Goal: Task Accomplishment & Management: Manage account settings

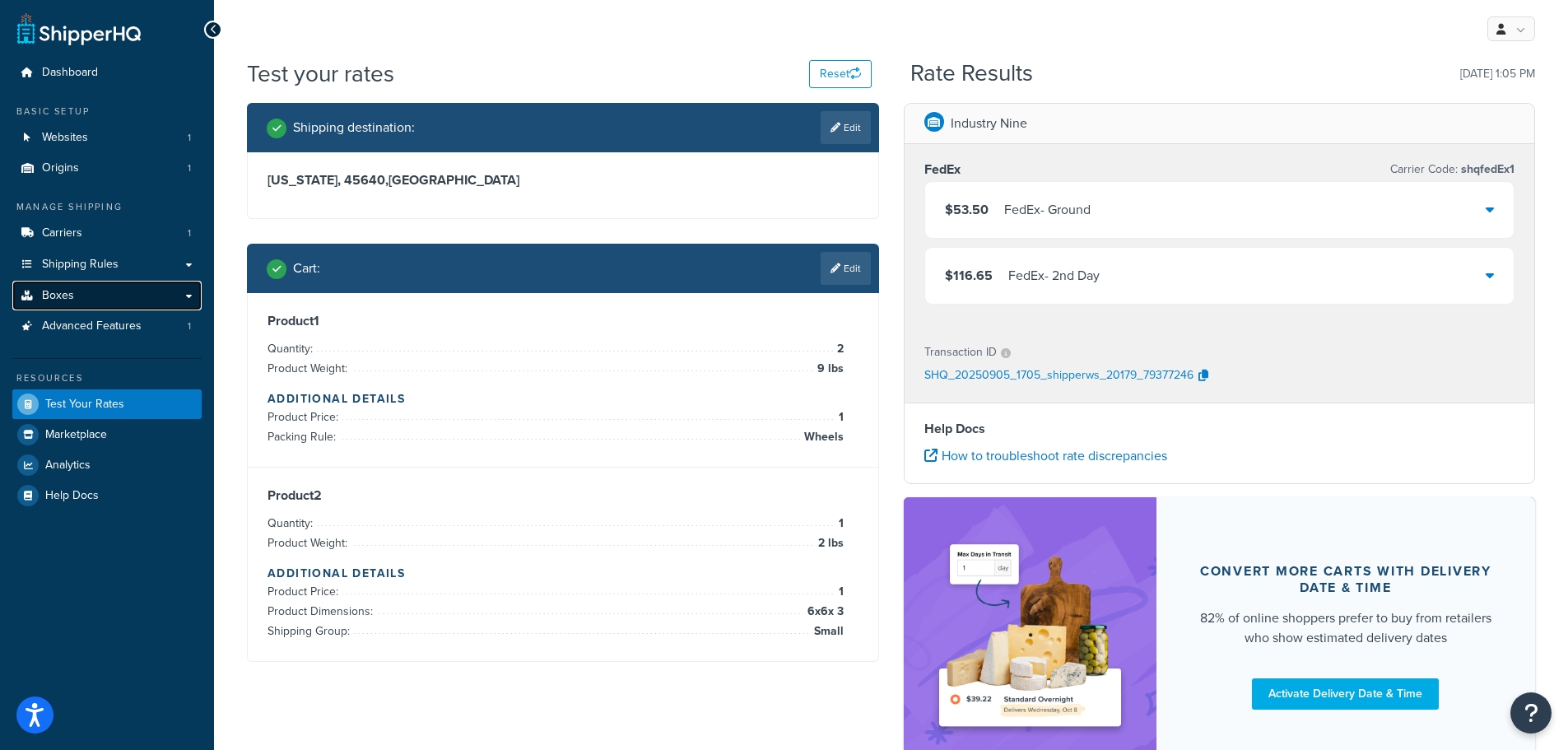
click at [75, 289] on link "Boxes" at bounding box center [107, 296] width 189 height 30
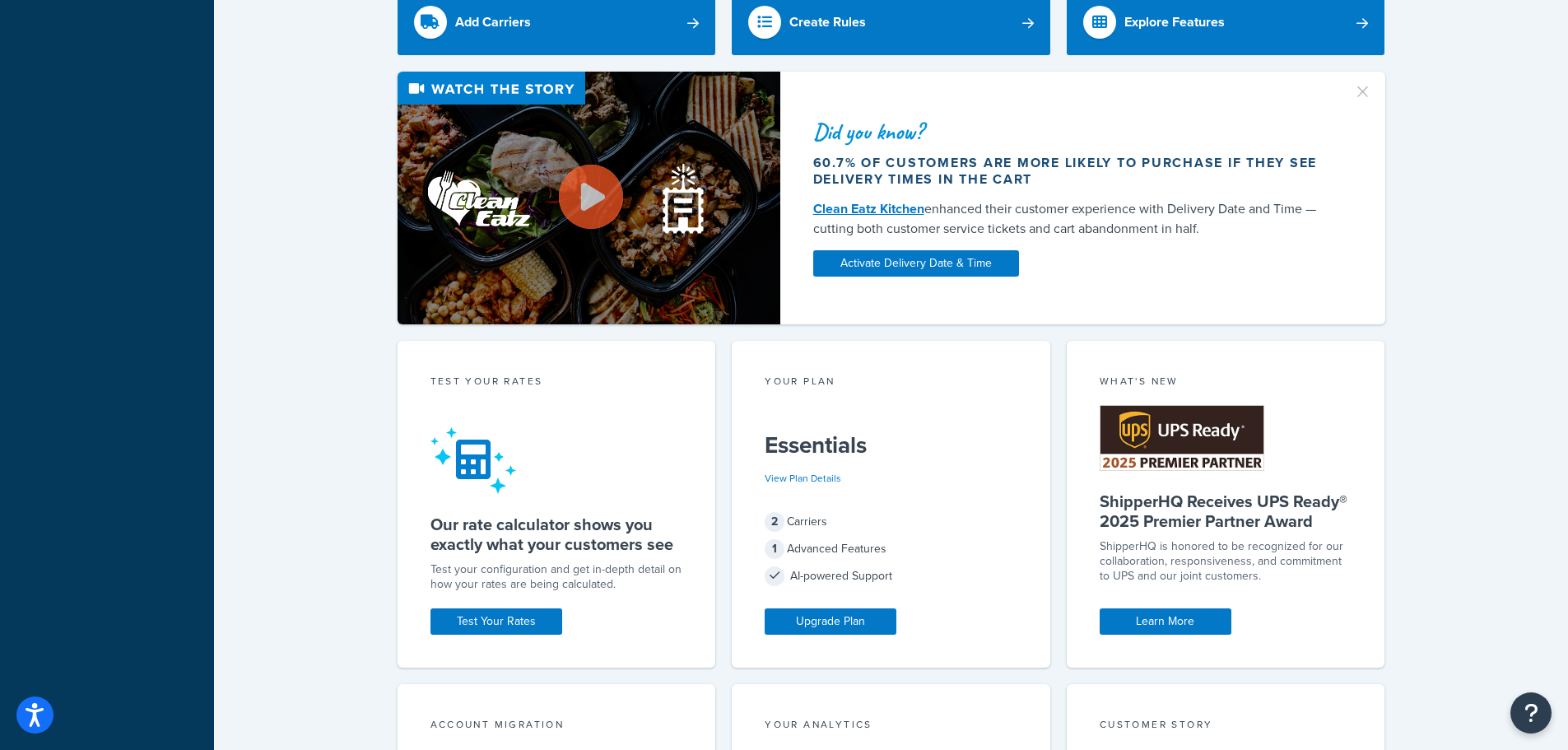
scroll to position [658, 0]
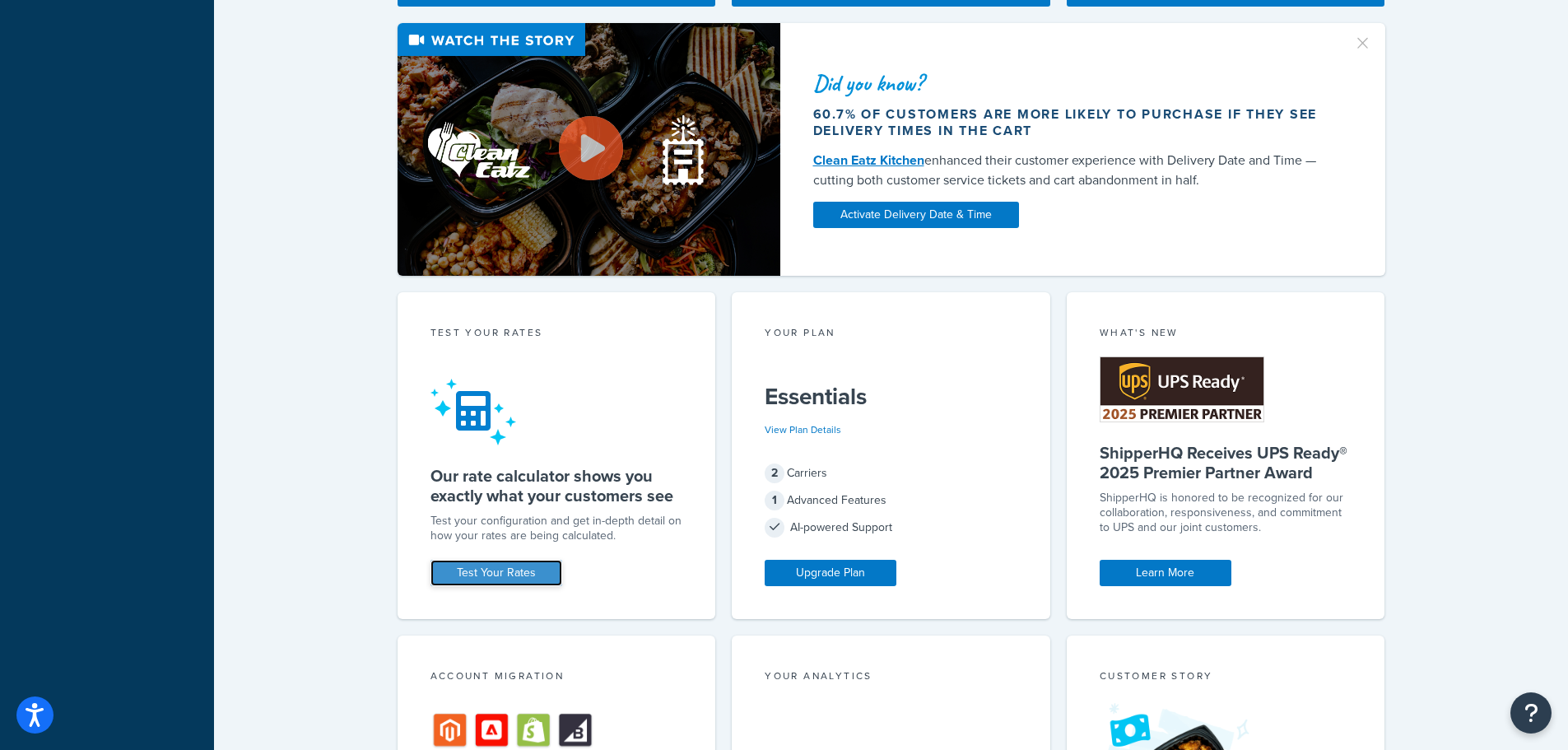
click at [488, 572] on link "Test Your Rates" at bounding box center [496, 573] width 132 height 26
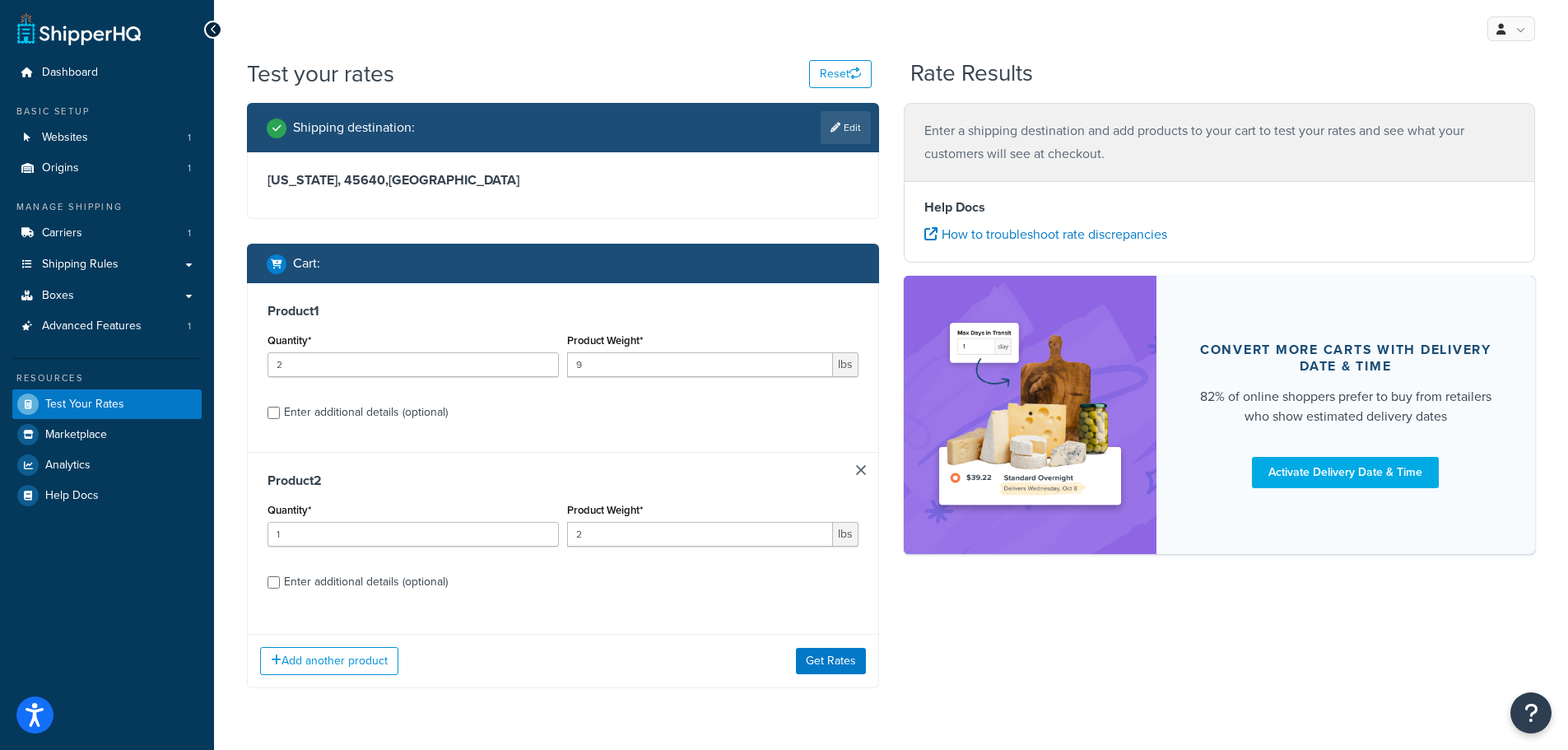
click at [282, 410] on div "Enter additional details (optional)" at bounding box center [562, 410] width 591 height 26
click at [274, 409] on input "Enter additional details (optional)" at bounding box center [273, 413] width 13 height 13
checkbox input "true"
select select "86968"
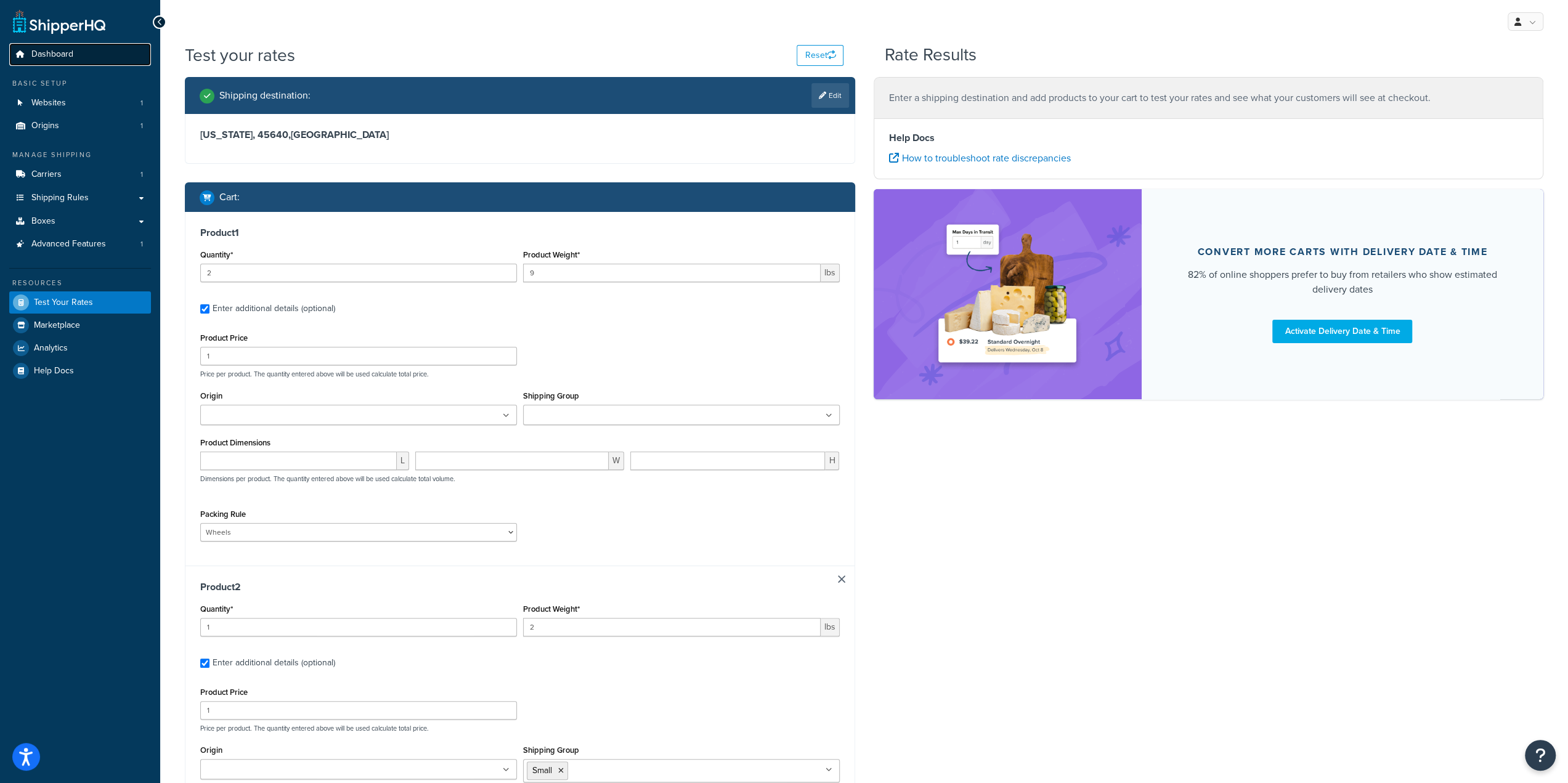
click at [53, 54] on span "Dashboard" at bounding box center [52, 54] width 42 height 11
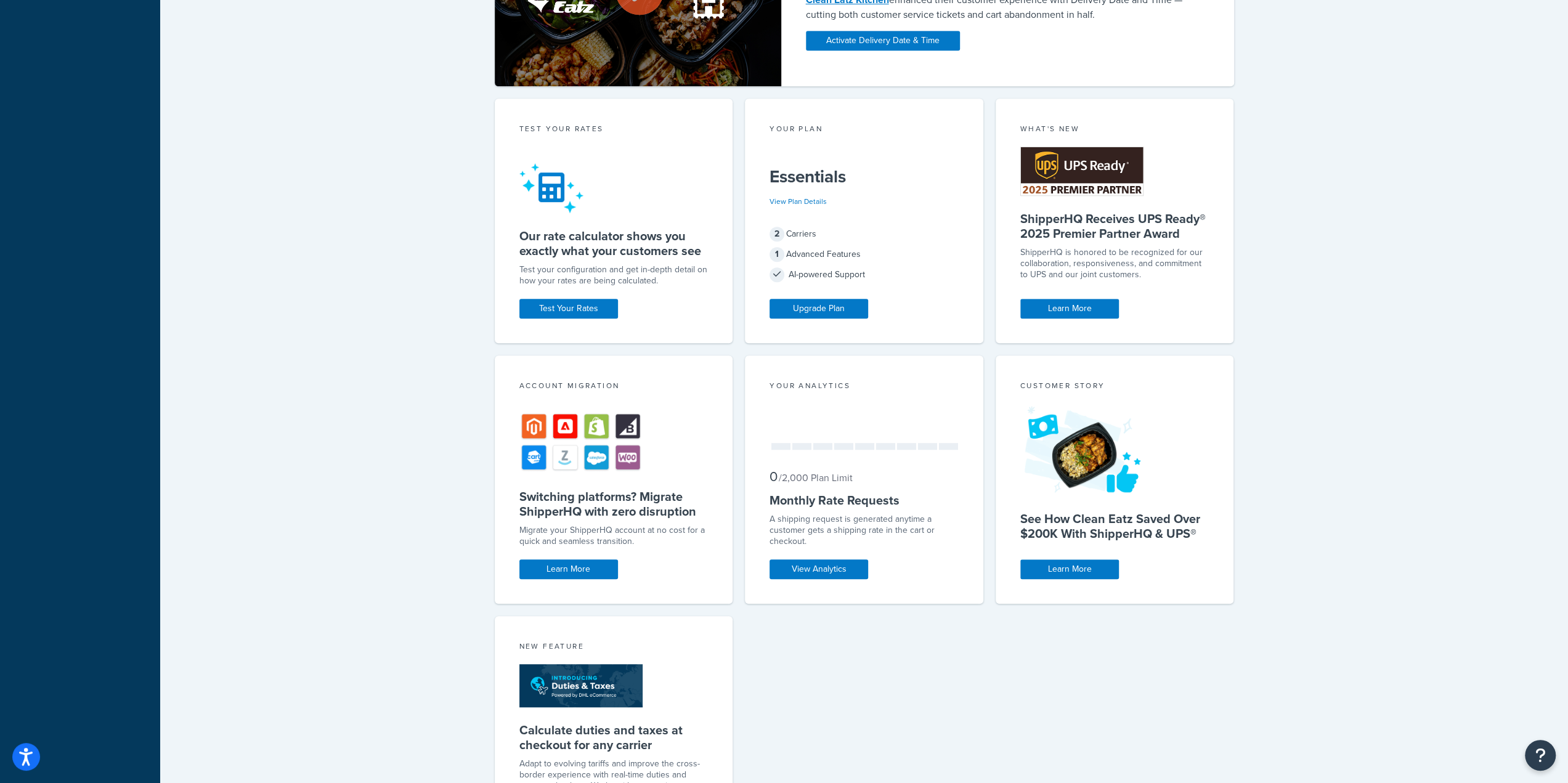
scroll to position [678, 0]
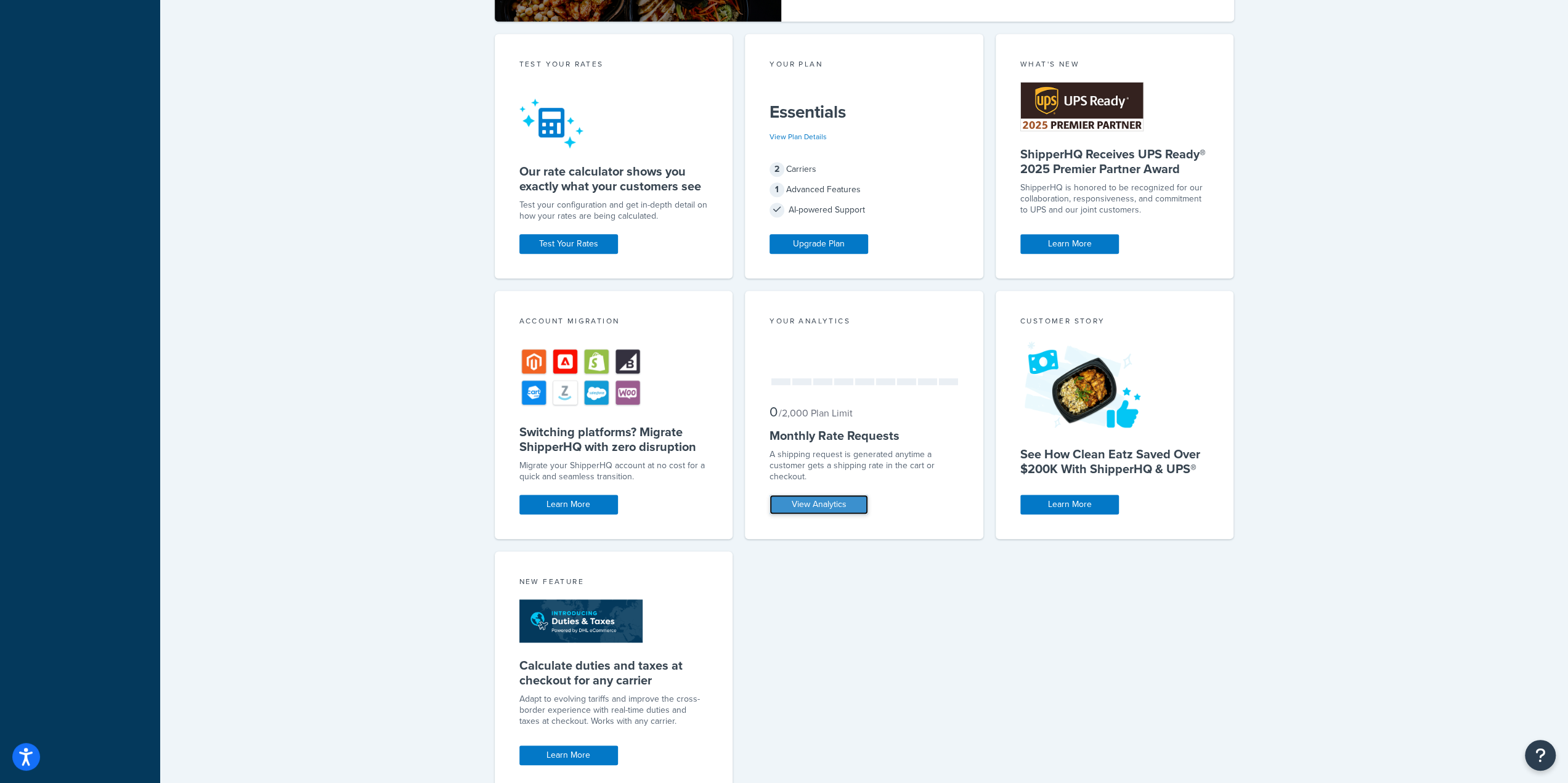
click at [807, 509] on link "View Analytics" at bounding box center [819, 504] width 99 height 20
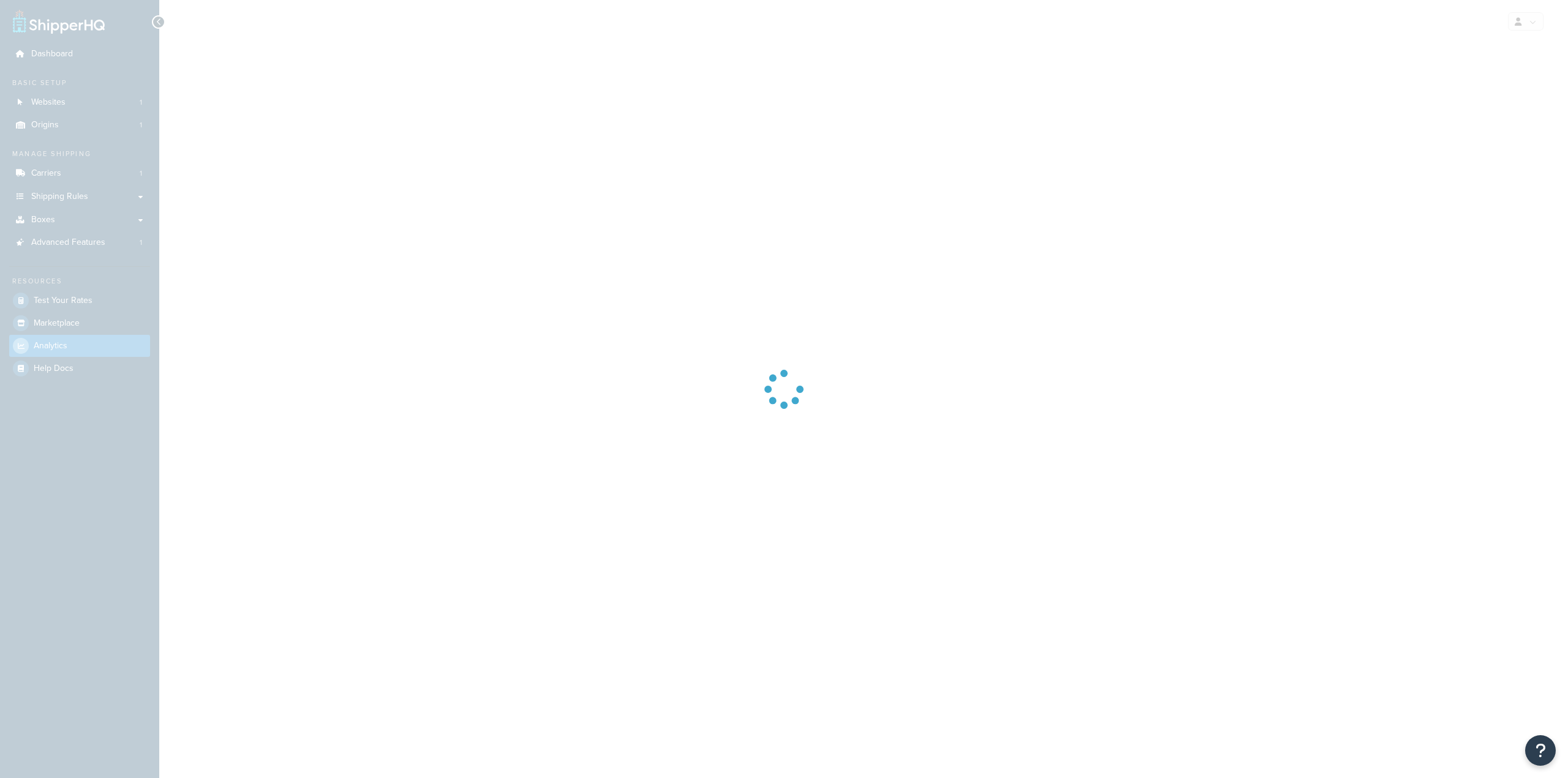
select select "last_7_days"
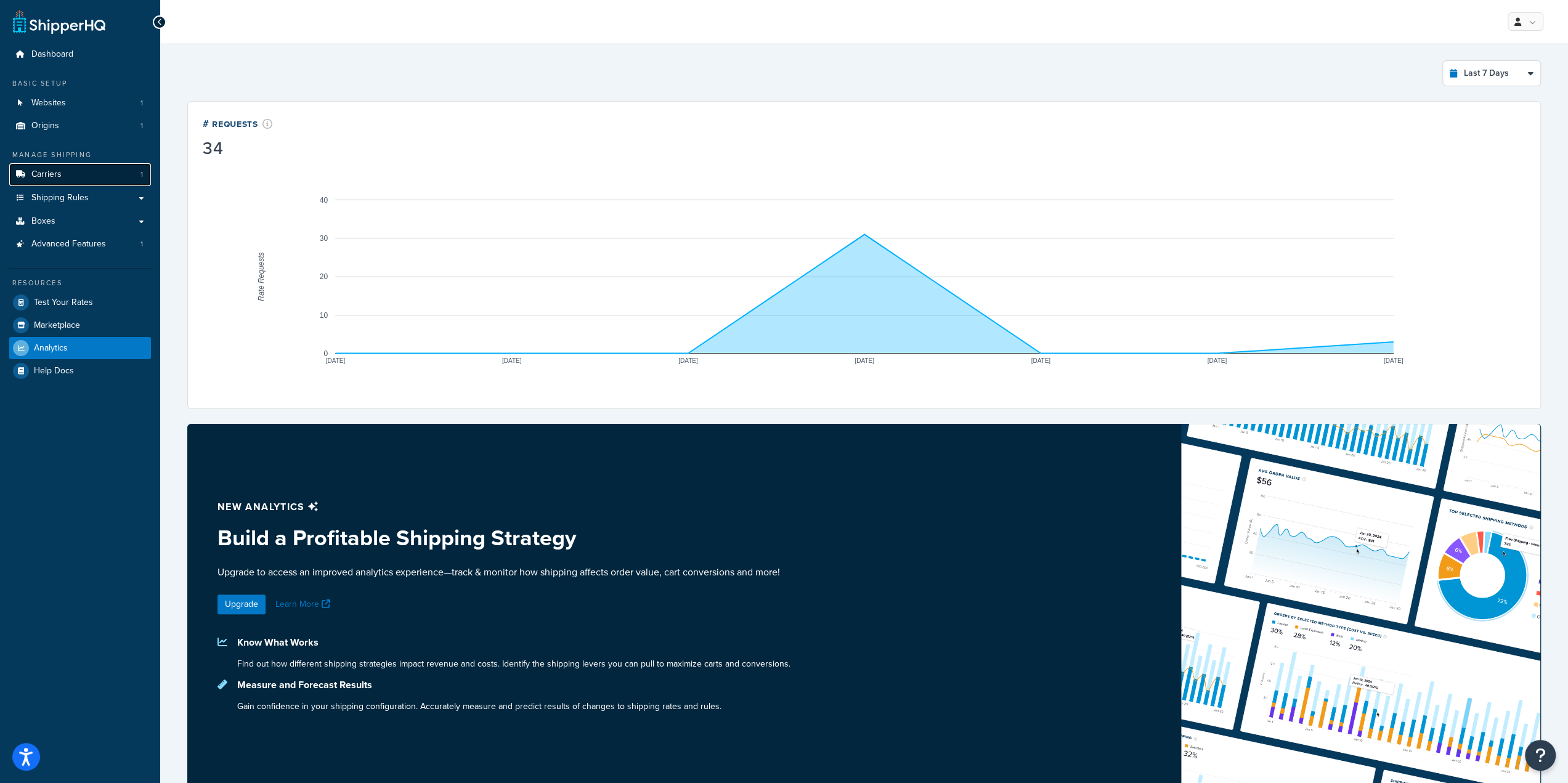
click at [53, 179] on span "Carriers" at bounding box center [47, 174] width 30 height 11
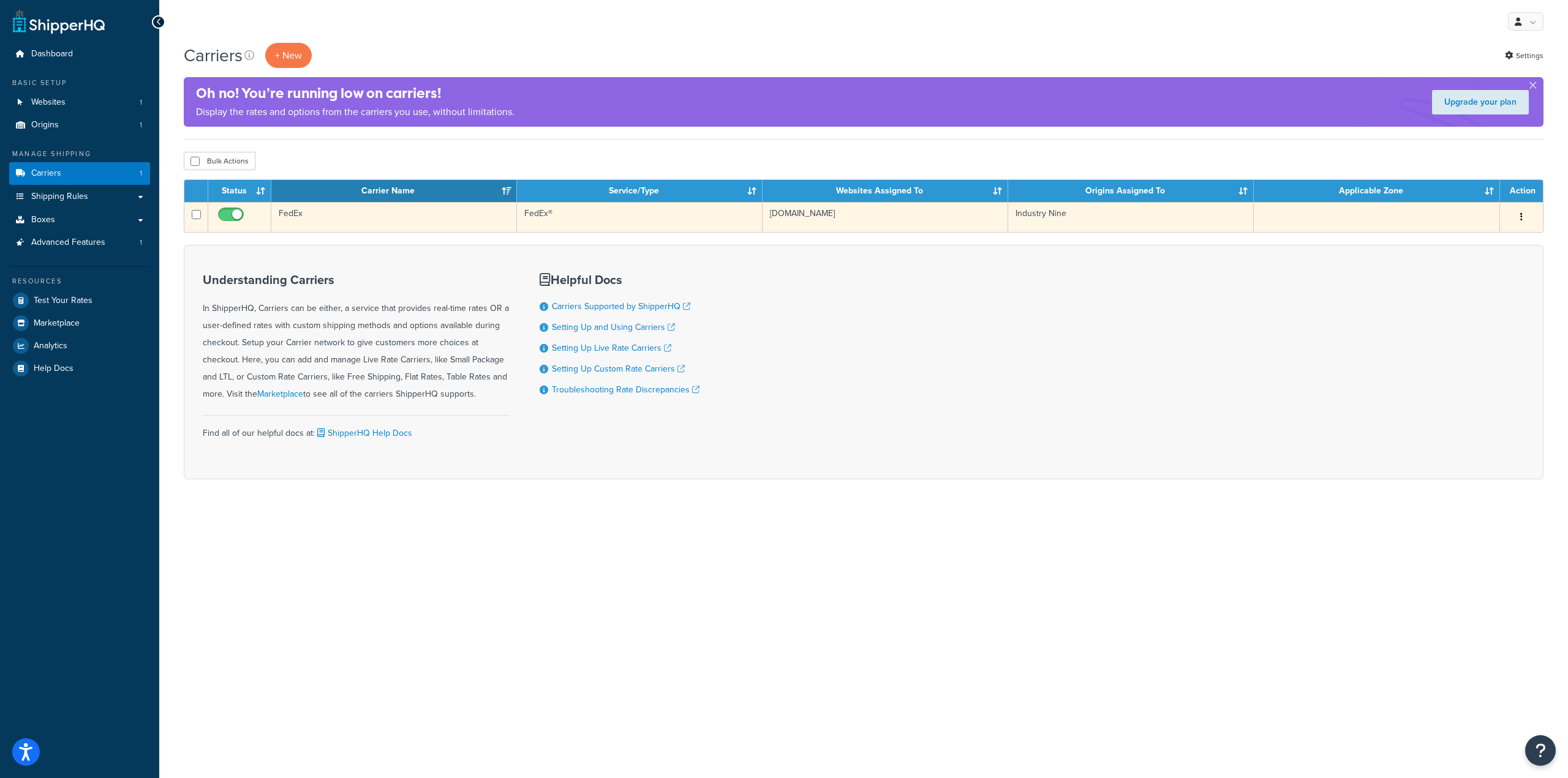
click at [1522, 213] on icon "button" at bounding box center [1522, 217] width 3 height 9
click at [1471, 241] on link "Edit" at bounding box center [1472, 241] width 97 height 25
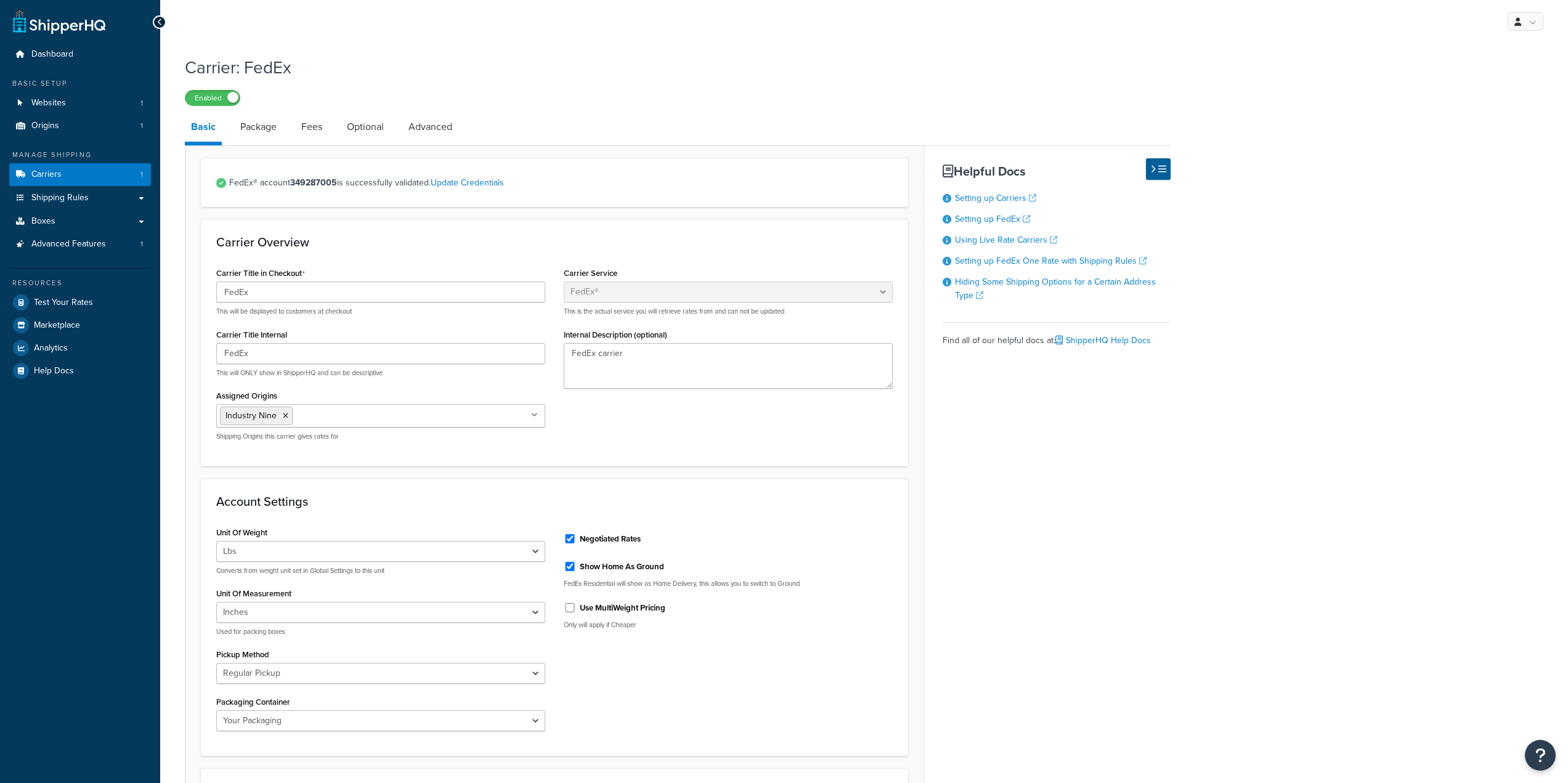
select select "fedEx"
select select "REGULAR_PICKUP"
select select "YOUR_PACKAGING"
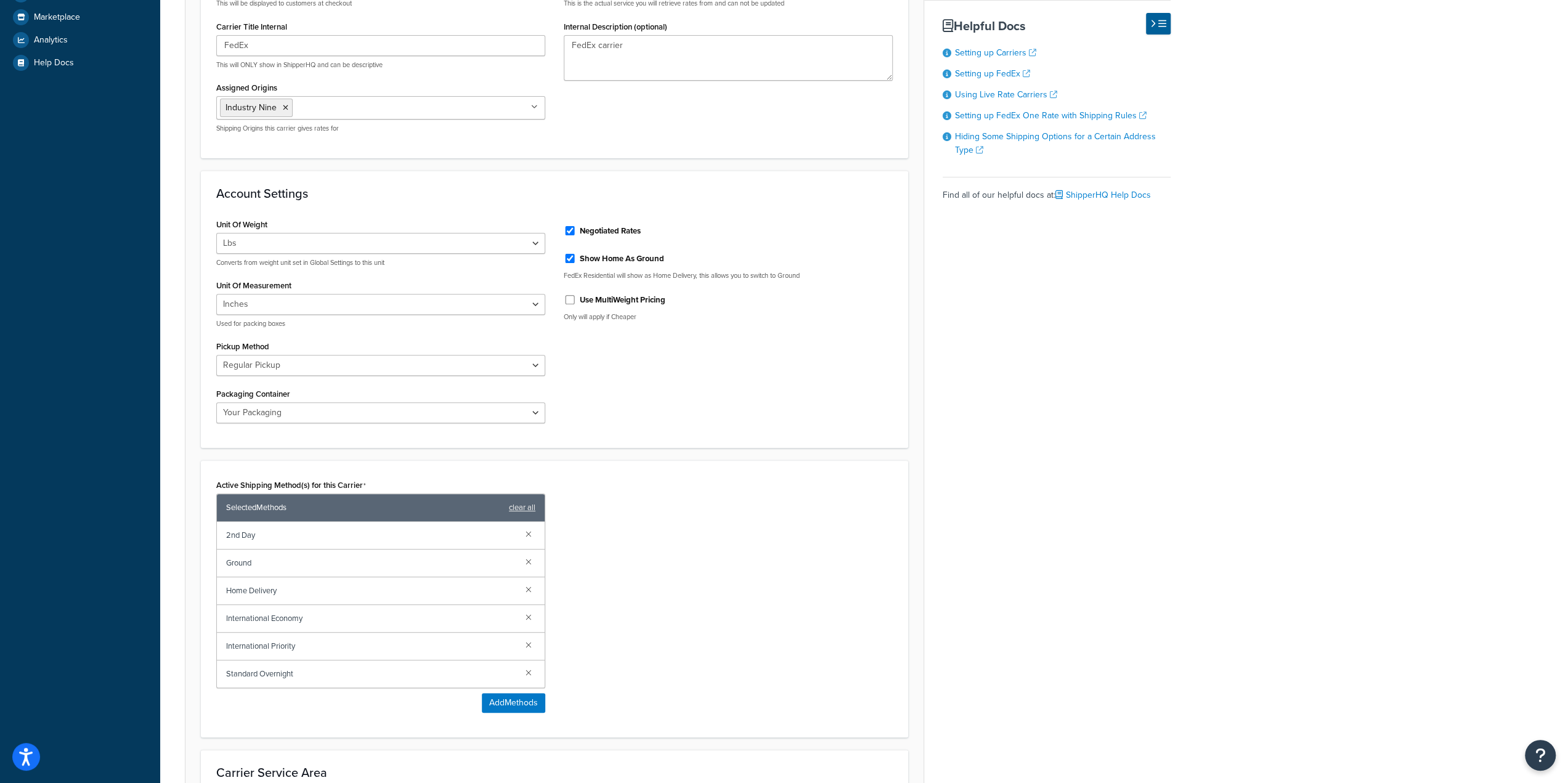
scroll to position [206, 0]
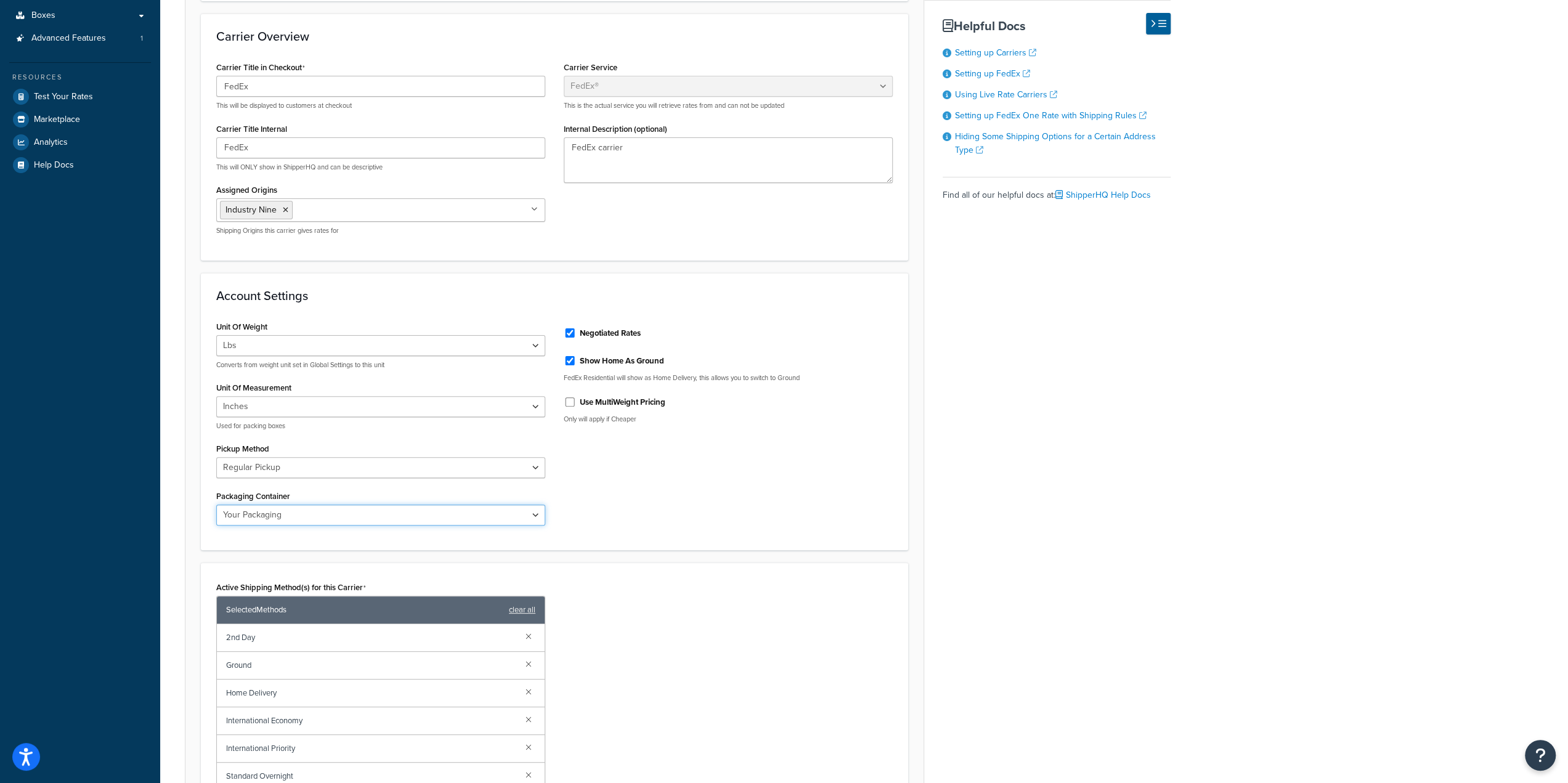
click at [523, 512] on select "FedEx 10kg Box FedEx 25kg Box FedEx Box FedEx Envelope FedEx Pak FedEx Tube You…" at bounding box center [381, 515] width 329 height 21
click at [601, 500] on div "Unit Of Weight Lbs Kgs Convert LBS to KG Converts from weight unit set in Globa…" at bounding box center [555, 427] width 695 height 218
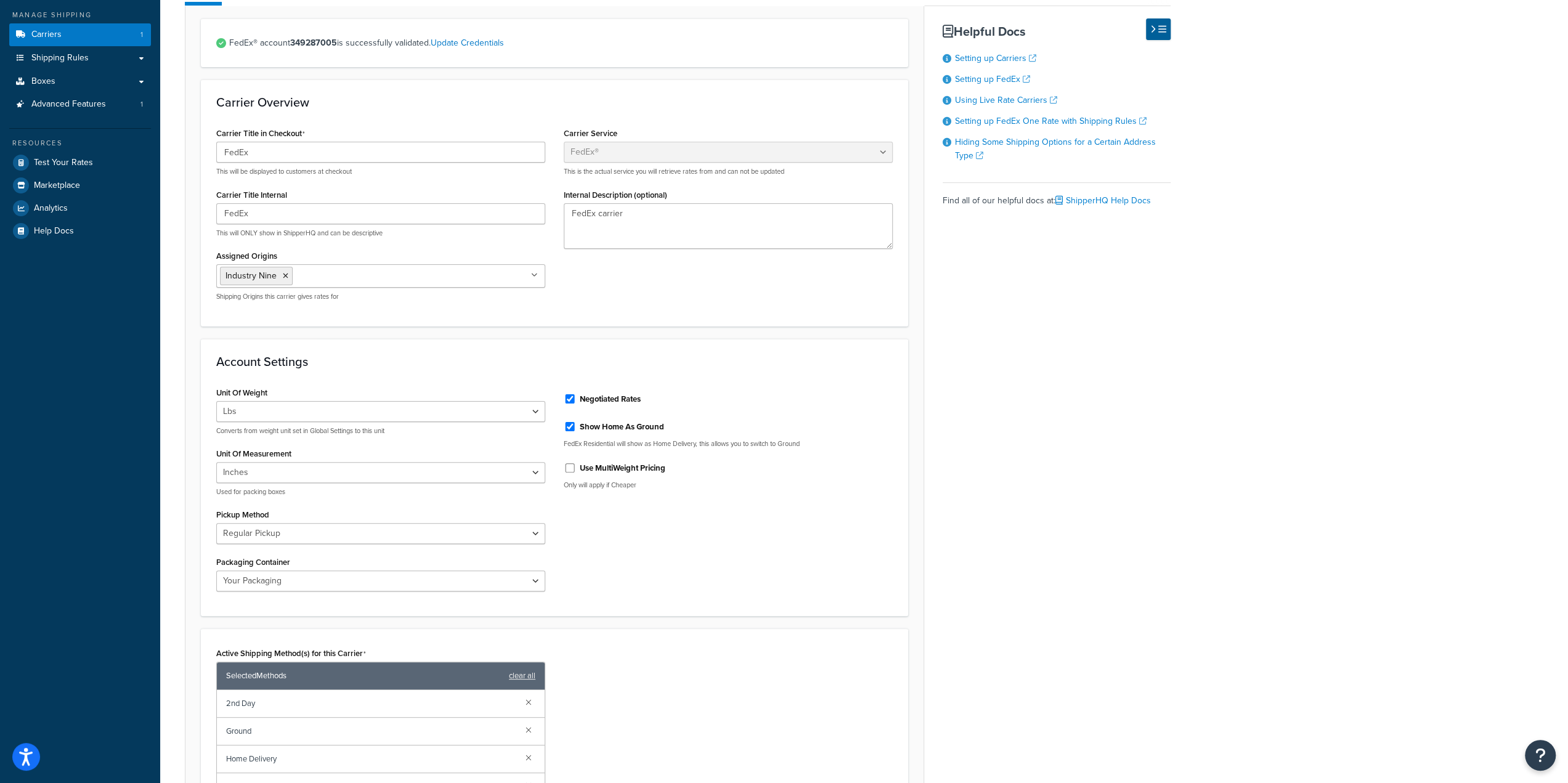
scroll to position [82, 0]
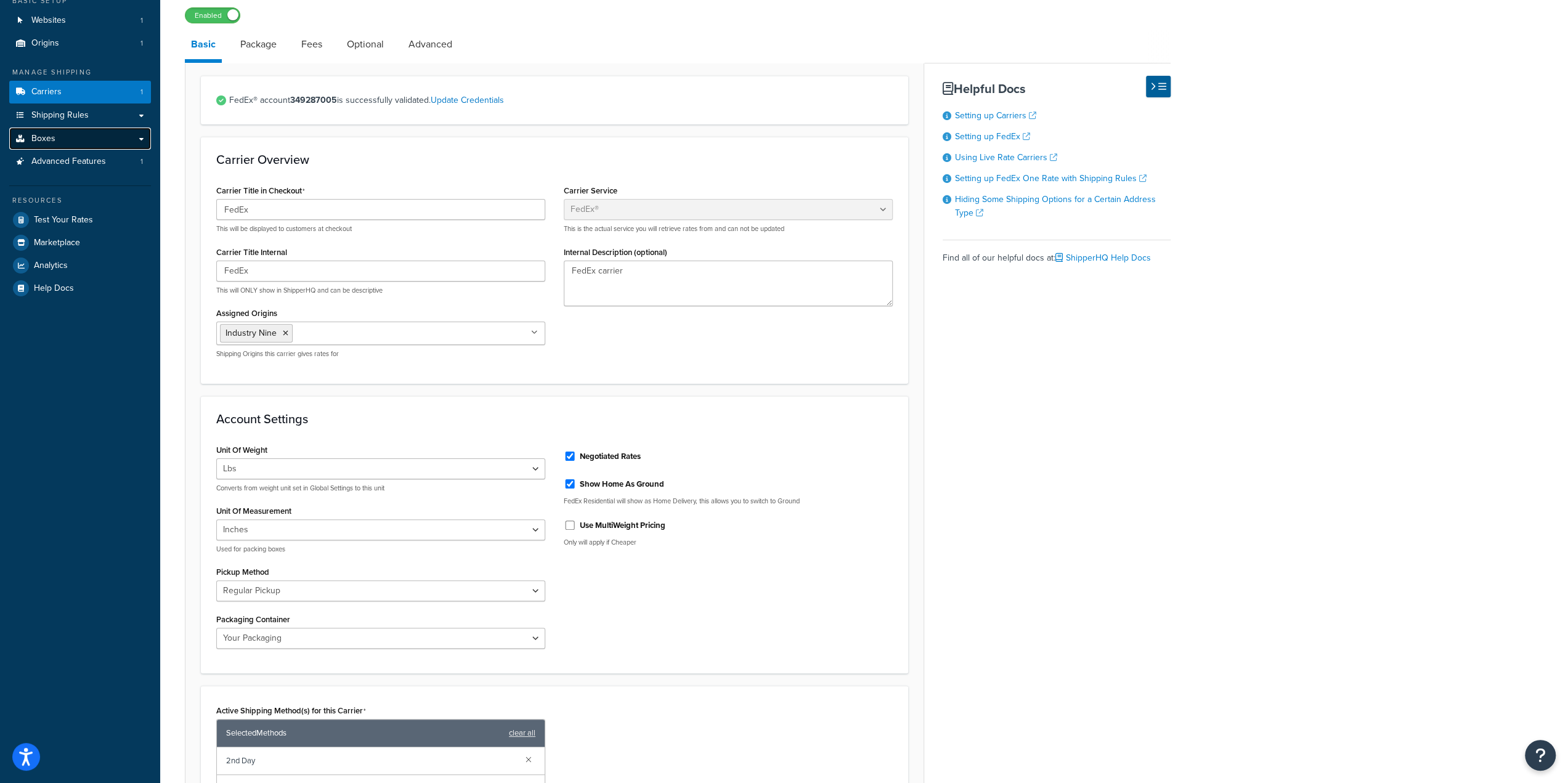
click at [45, 139] on span "Boxes" at bounding box center [43, 138] width 24 height 11
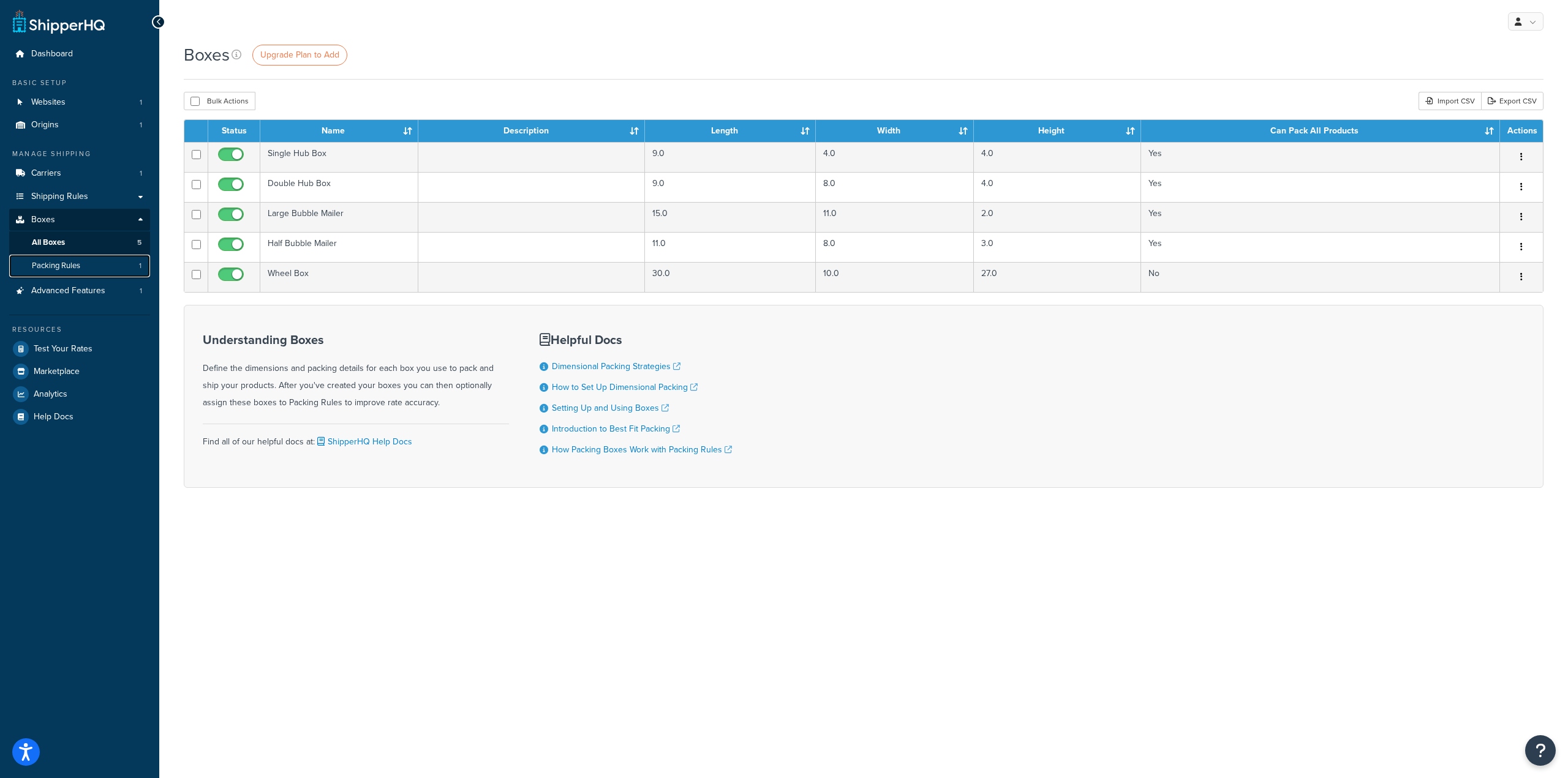
click at [58, 269] on span "Packing Rules" at bounding box center [56, 266] width 48 height 11
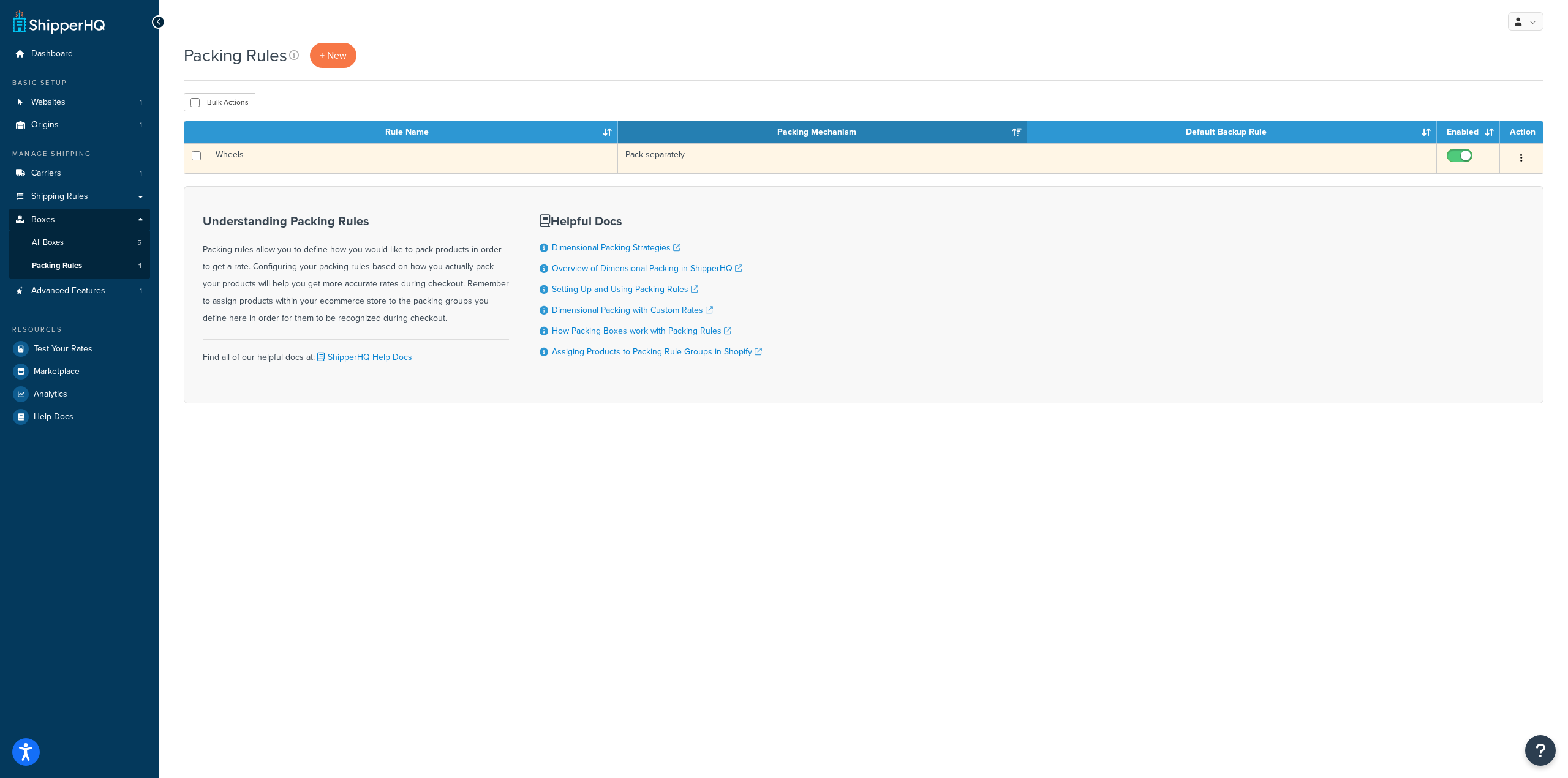
click at [1525, 155] on button "button" at bounding box center [1521, 158] width 17 height 19
click at [1455, 184] on link "Edit" at bounding box center [1472, 182] width 97 height 25
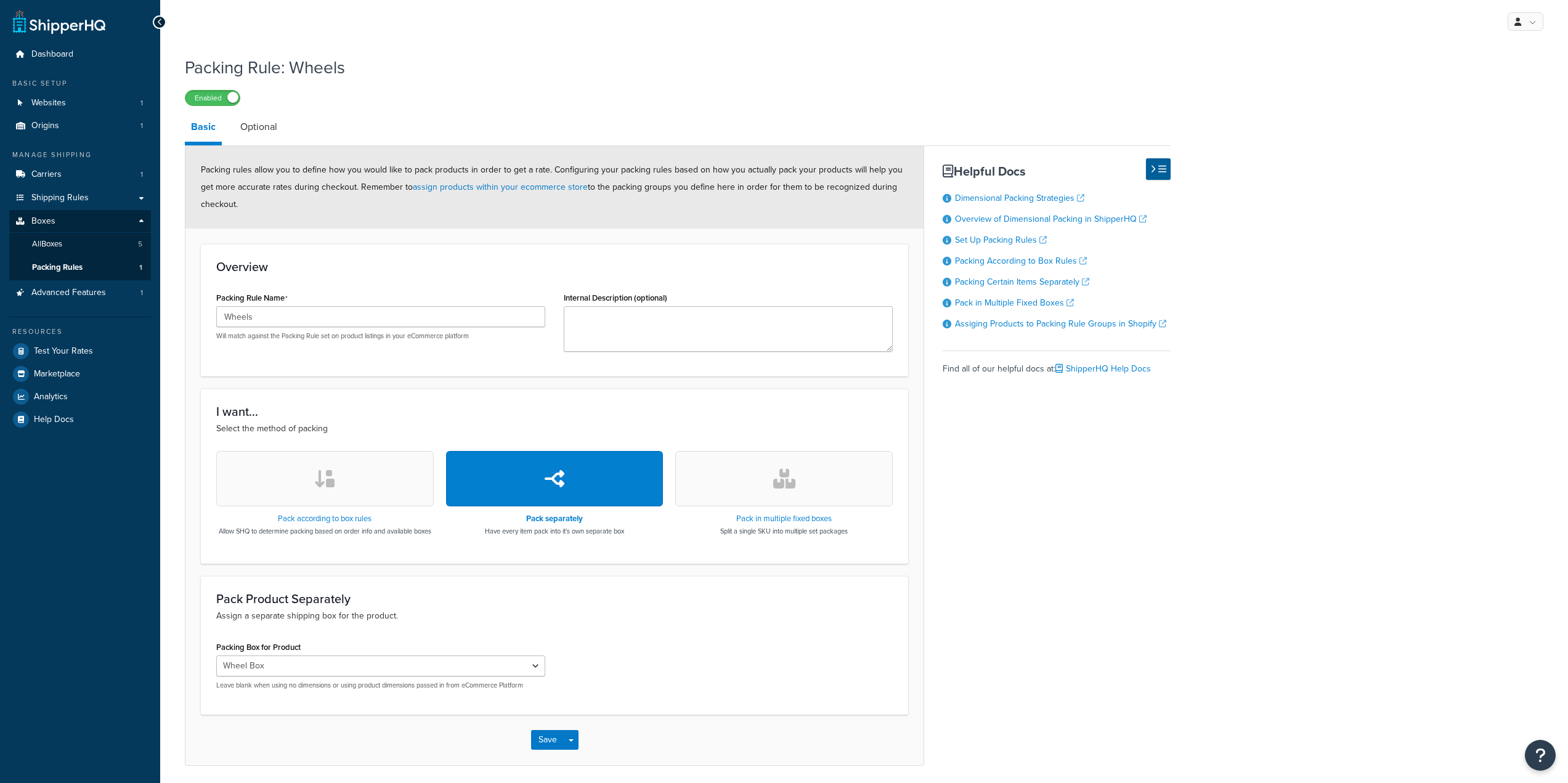
select select "737514"
click at [43, 295] on span "Advanced Features" at bounding box center [69, 293] width 74 height 11
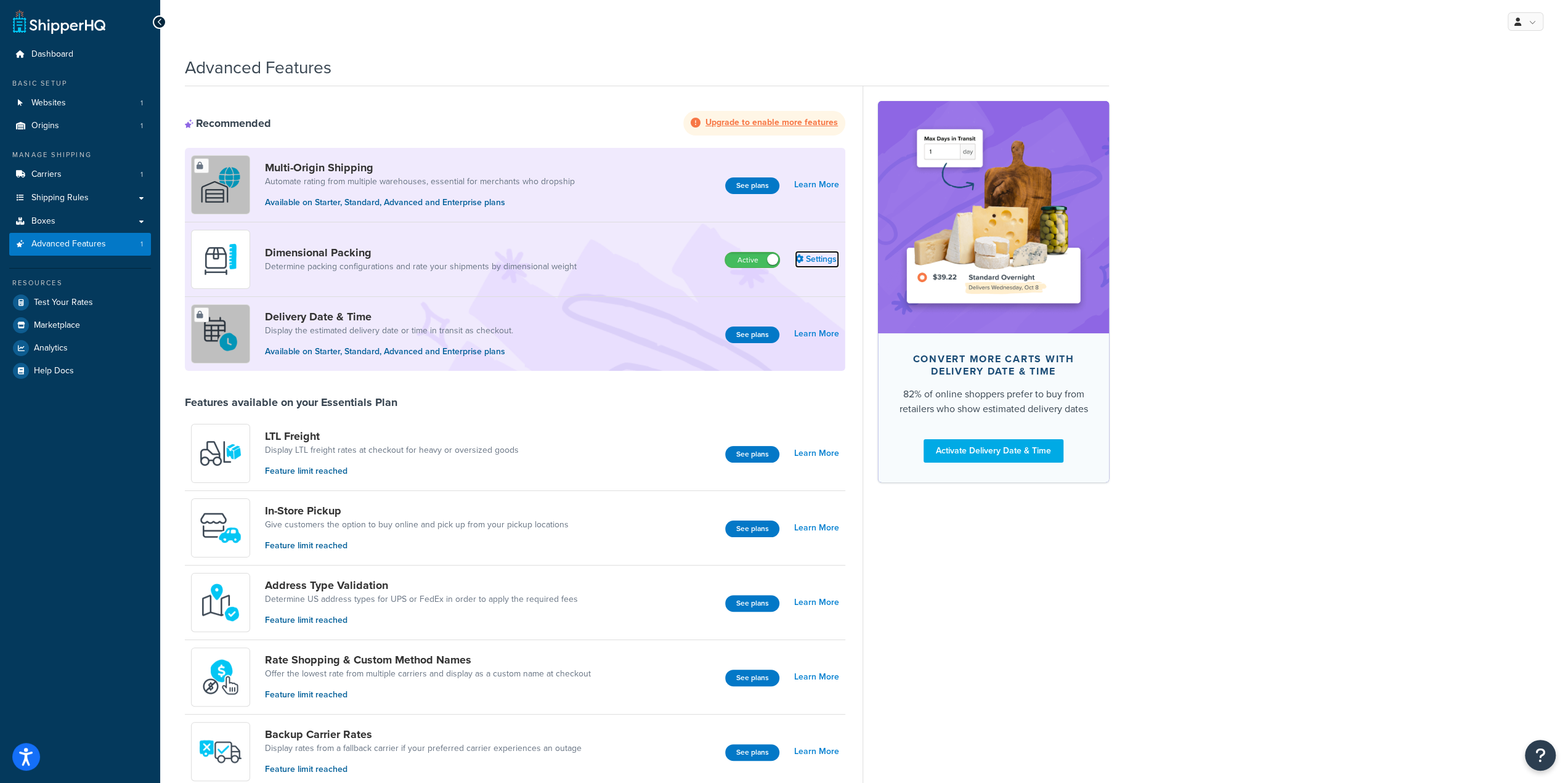
click at [822, 261] on link "Settings" at bounding box center [817, 259] width 44 height 17
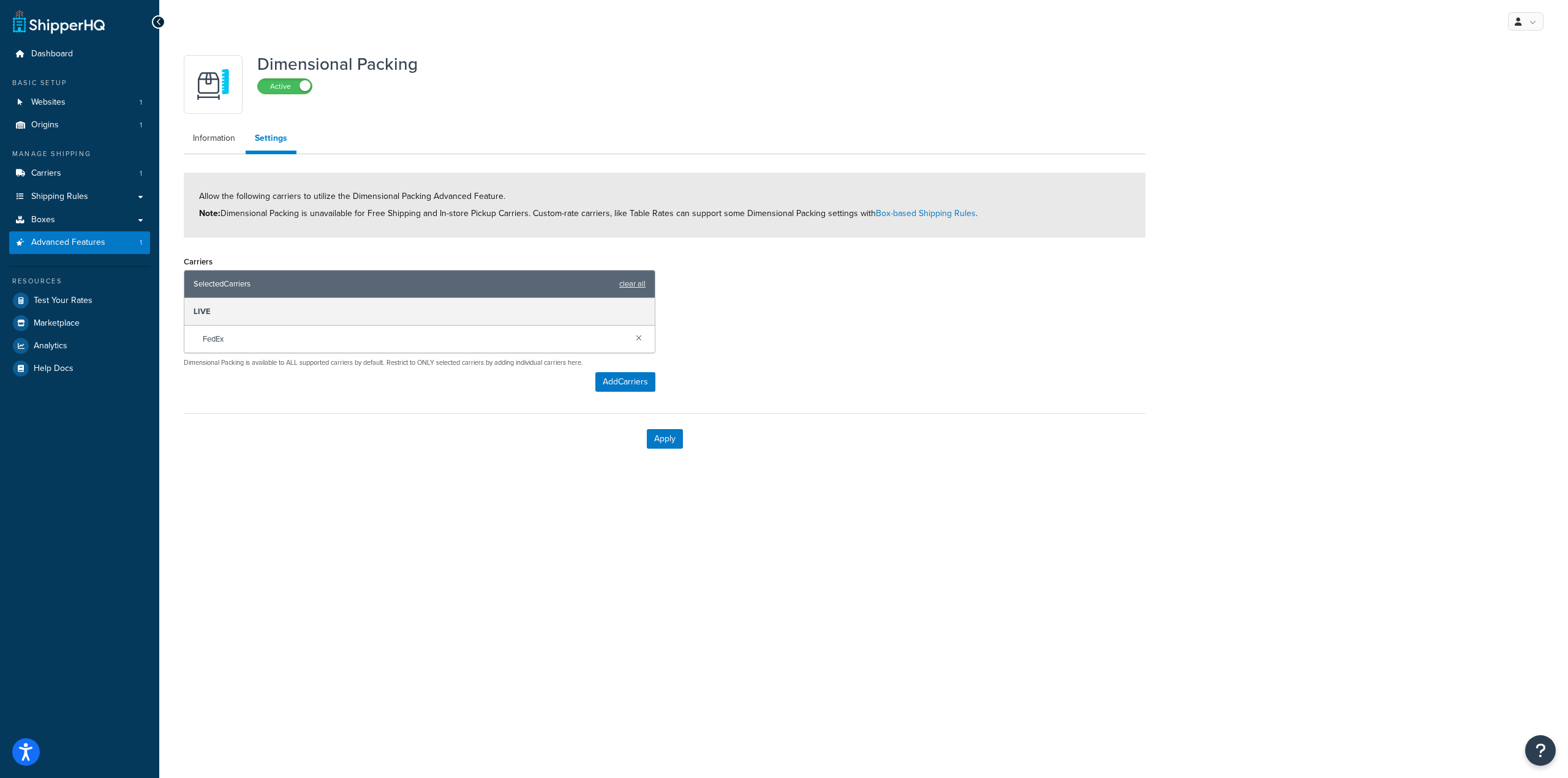
click at [821, 369] on div "Carriers Selected Carriers clear all LIVE FedEx Dimensional Packing is availabl…" at bounding box center [664, 326] width 980 height 148
click at [927, 214] on link "Box-based Shipping Rules" at bounding box center [926, 213] width 100 height 13
click at [55, 103] on span "Websites" at bounding box center [48, 103] width 34 height 11
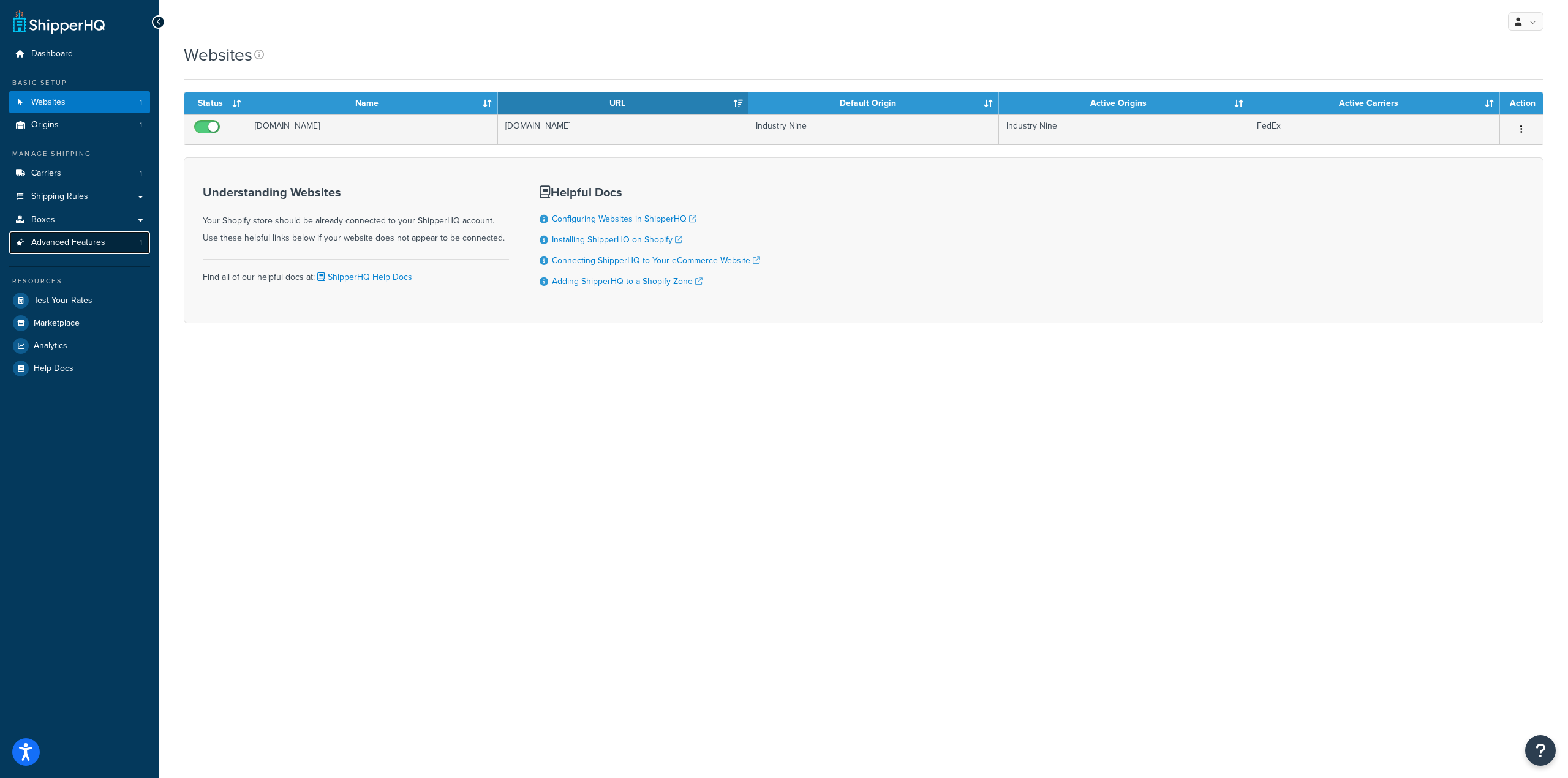
click at [44, 242] on span "Advanced Features" at bounding box center [68, 243] width 74 height 11
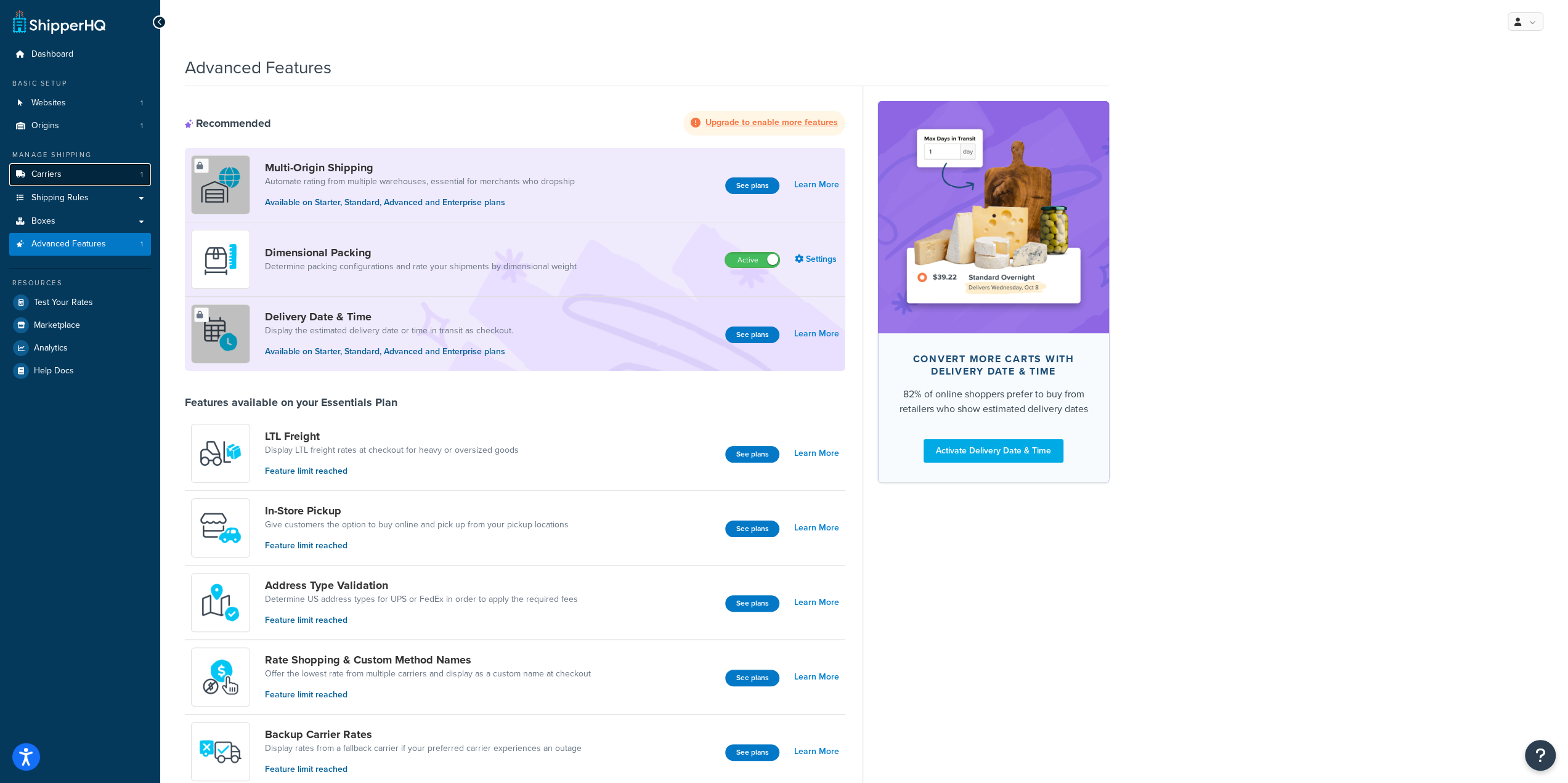
click at [73, 171] on link "Carriers 1" at bounding box center [80, 174] width 142 height 23
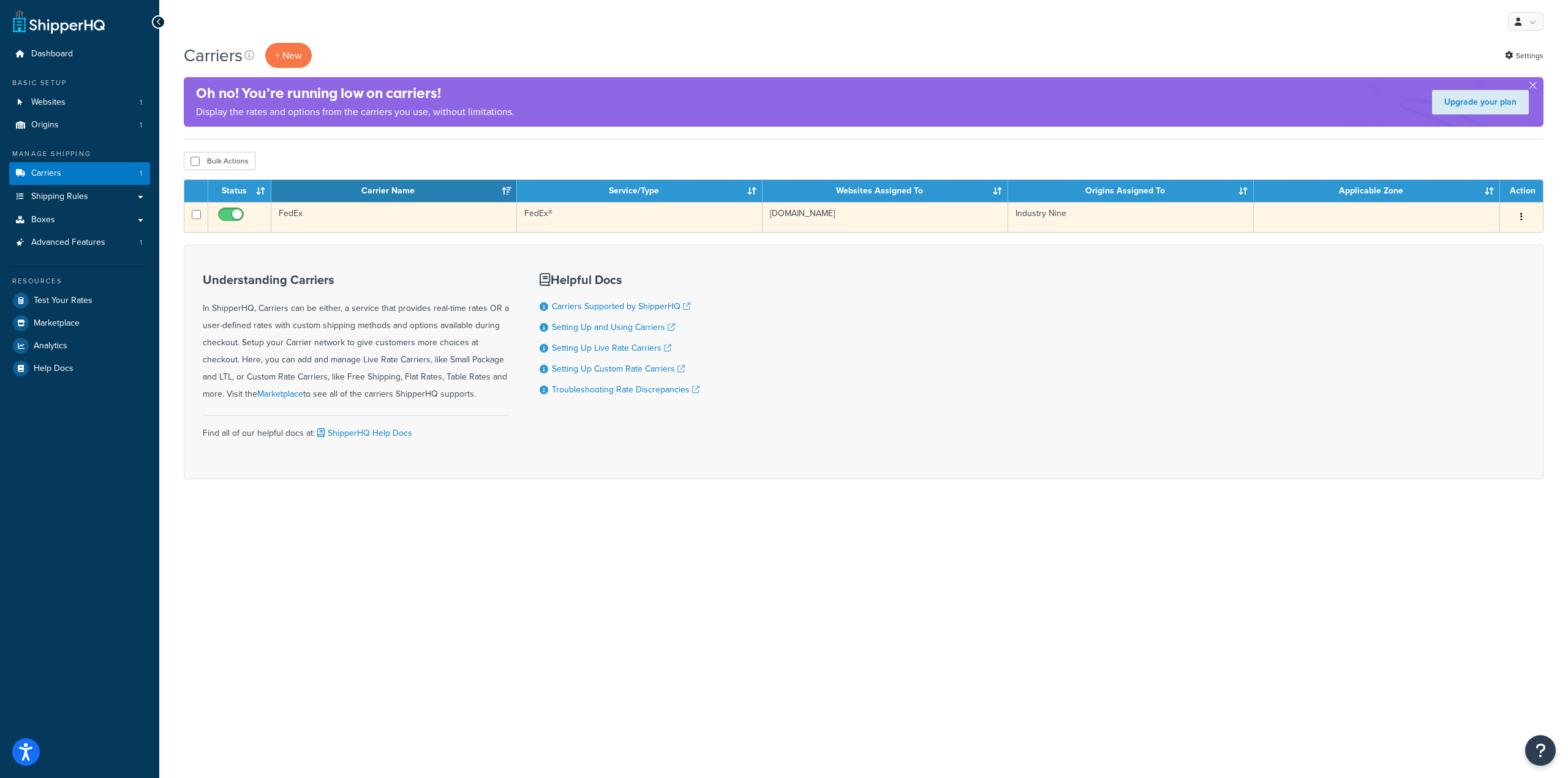
click at [1525, 221] on button "button" at bounding box center [1521, 217] width 17 height 19
click at [1469, 243] on link "Edit" at bounding box center [1472, 241] width 97 height 25
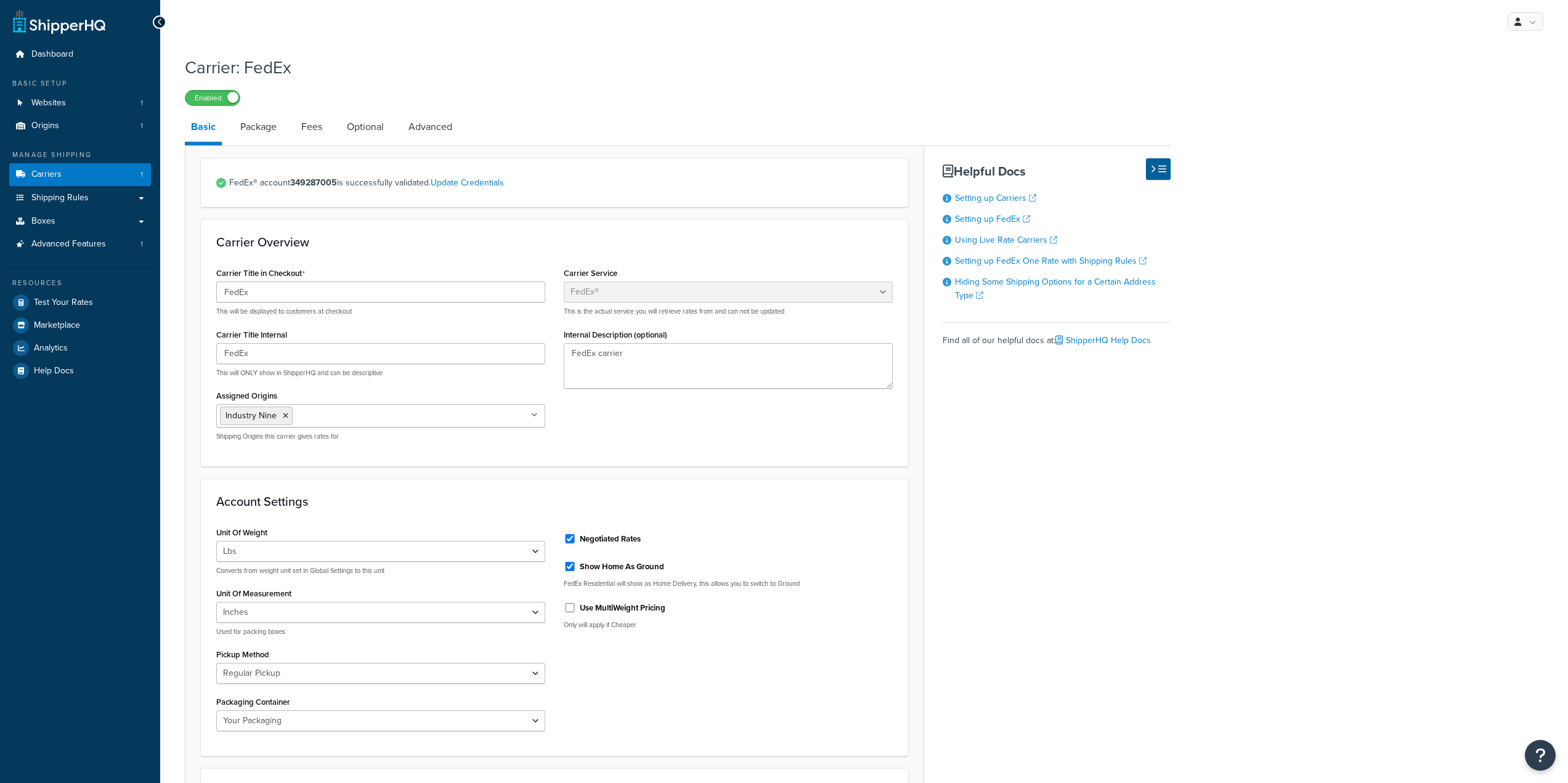
select select "fedEx"
select select "REGULAR_PICKUP"
select select "YOUR_PACKAGING"
click at [256, 124] on link "Package" at bounding box center [258, 127] width 48 height 30
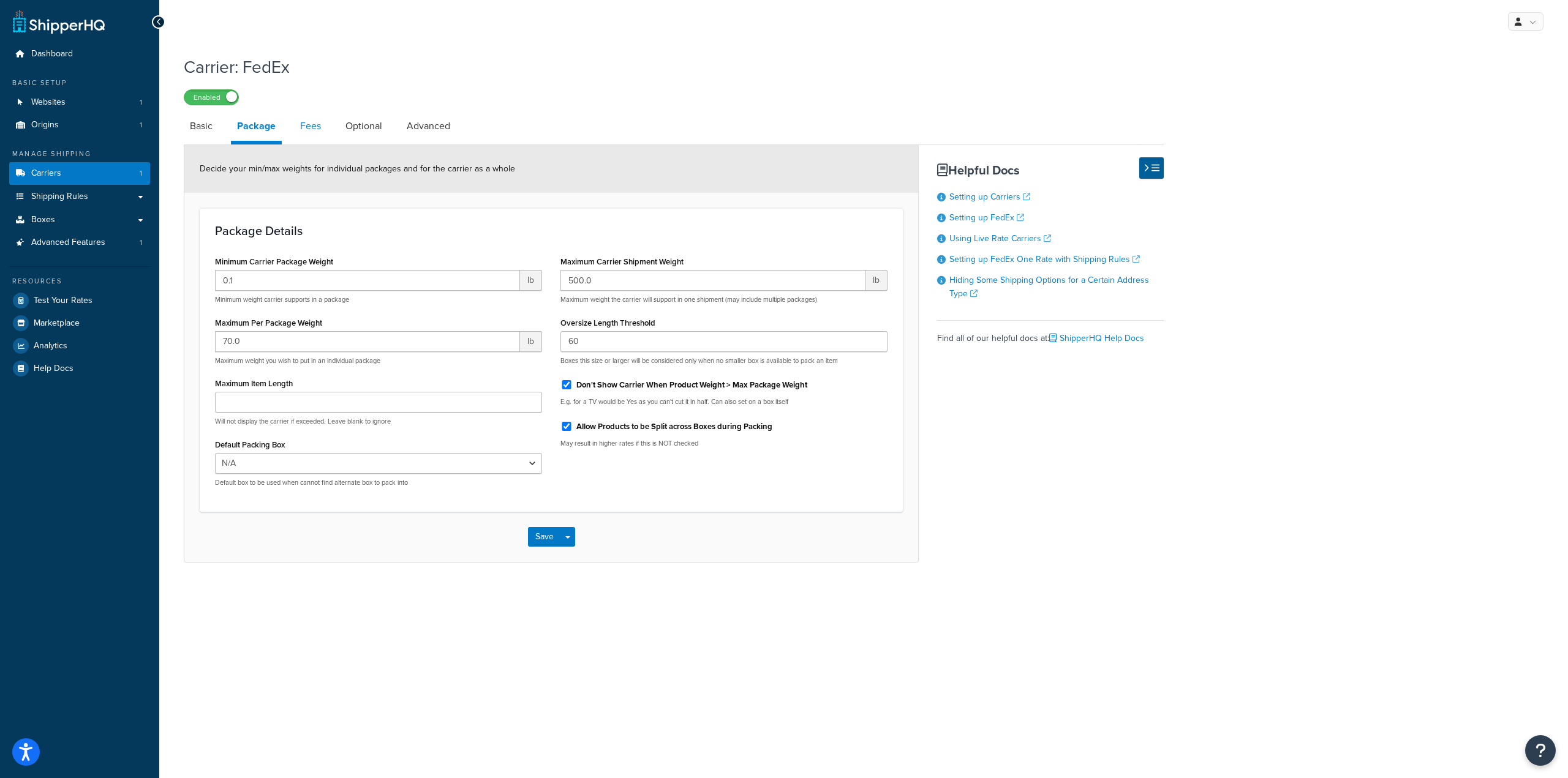
click at [302, 122] on link "Fees" at bounding box center [310, 126] width 33 height 29
select select "AFTER"
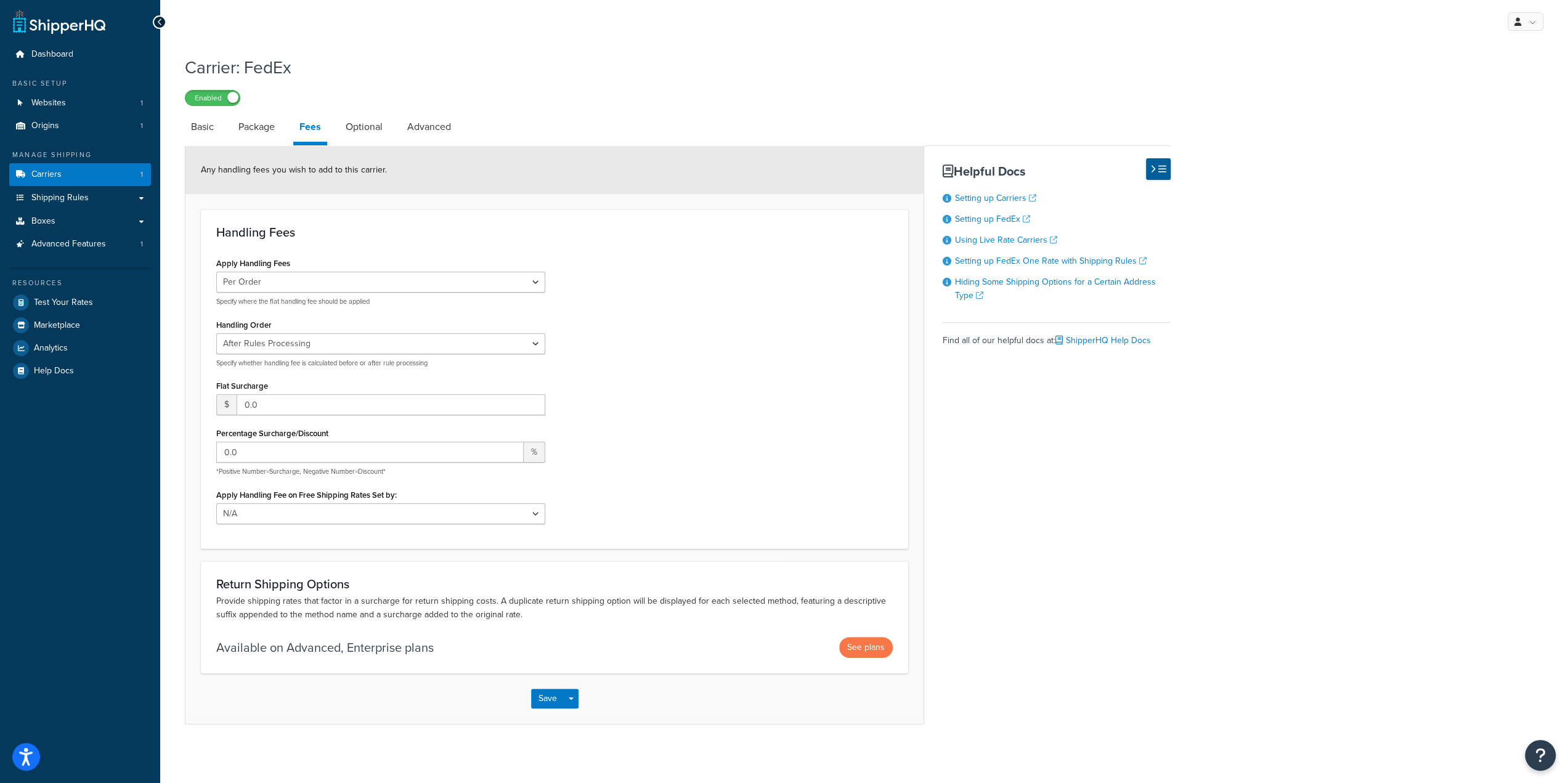
click at [345, 239] on h3 "Handling Fees" at bounding box center [555, 232] width 677 height 14
click at [356, 123] on link "Optional" at bounding box center [364, 125] width 49 height 30
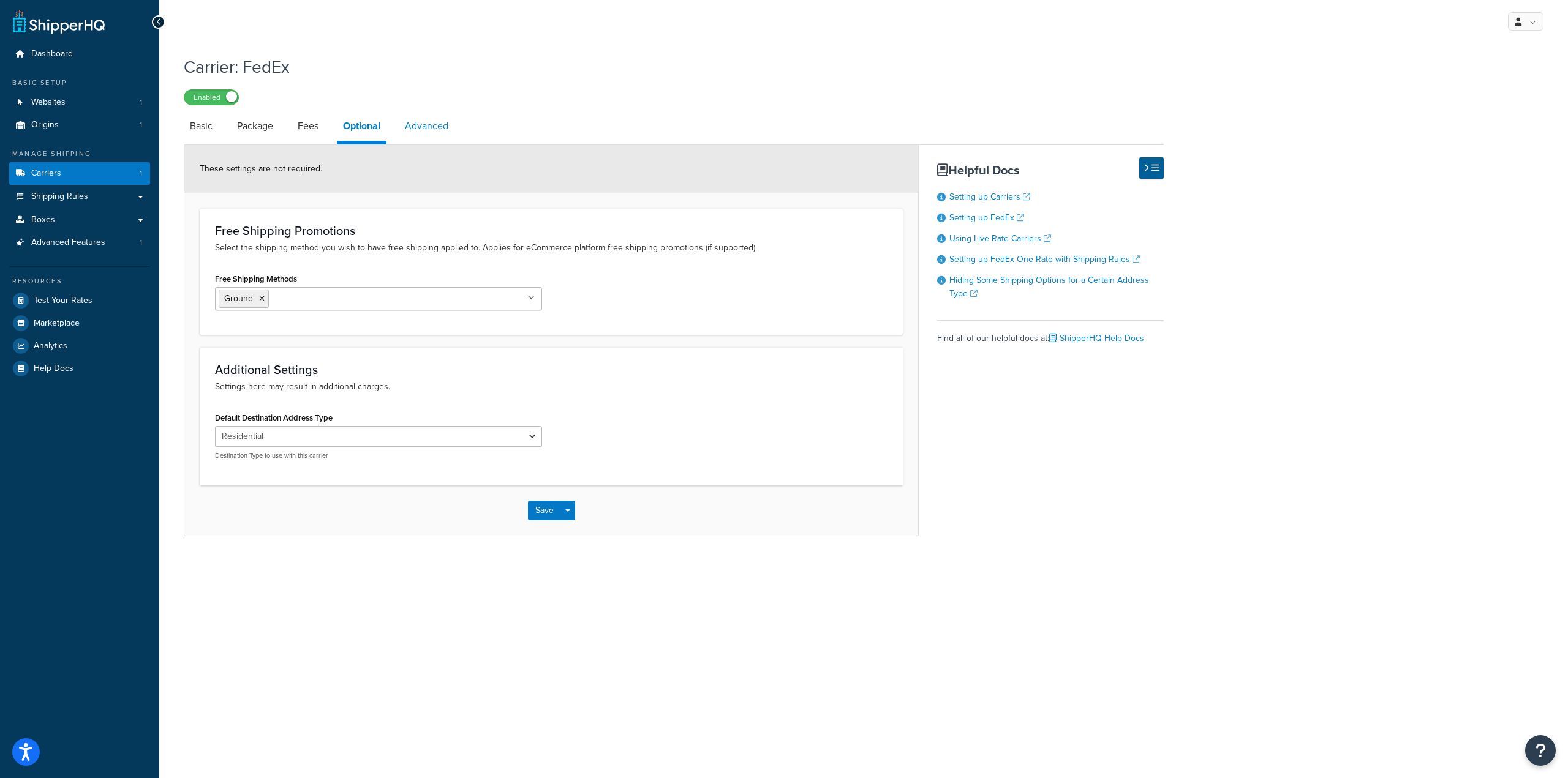
click at [439, 122] on link "Advanced" at bounding box center [426, 126] width 56 height 29
select select "false"
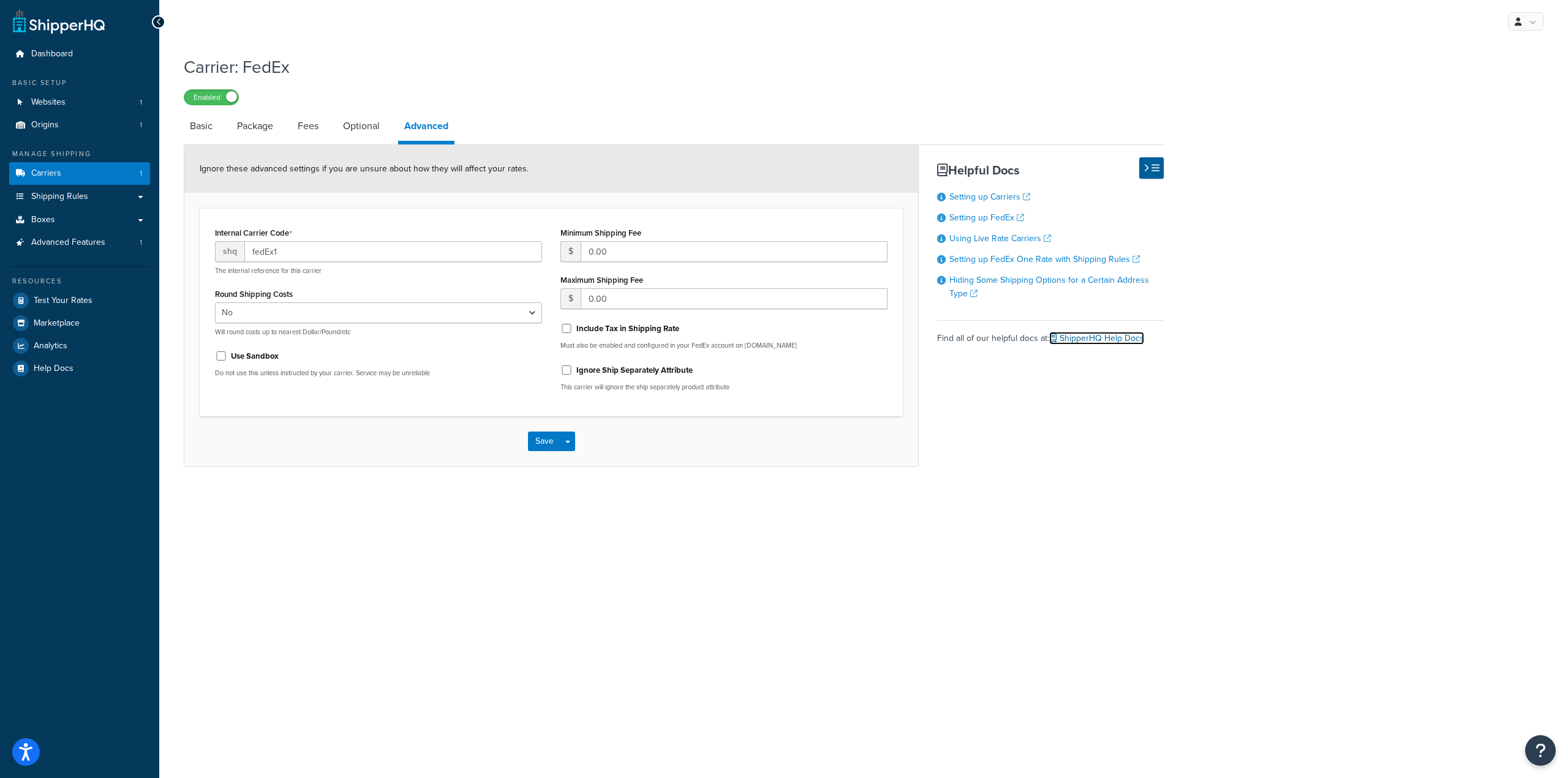
click at [1094, 342] on link "ShipperHQ Help Docs" at bounding box center [1097, 338] width 95 height 13
click at [197, 123] on link "Basic" at bounding box center [201, 126] width 35 height 29
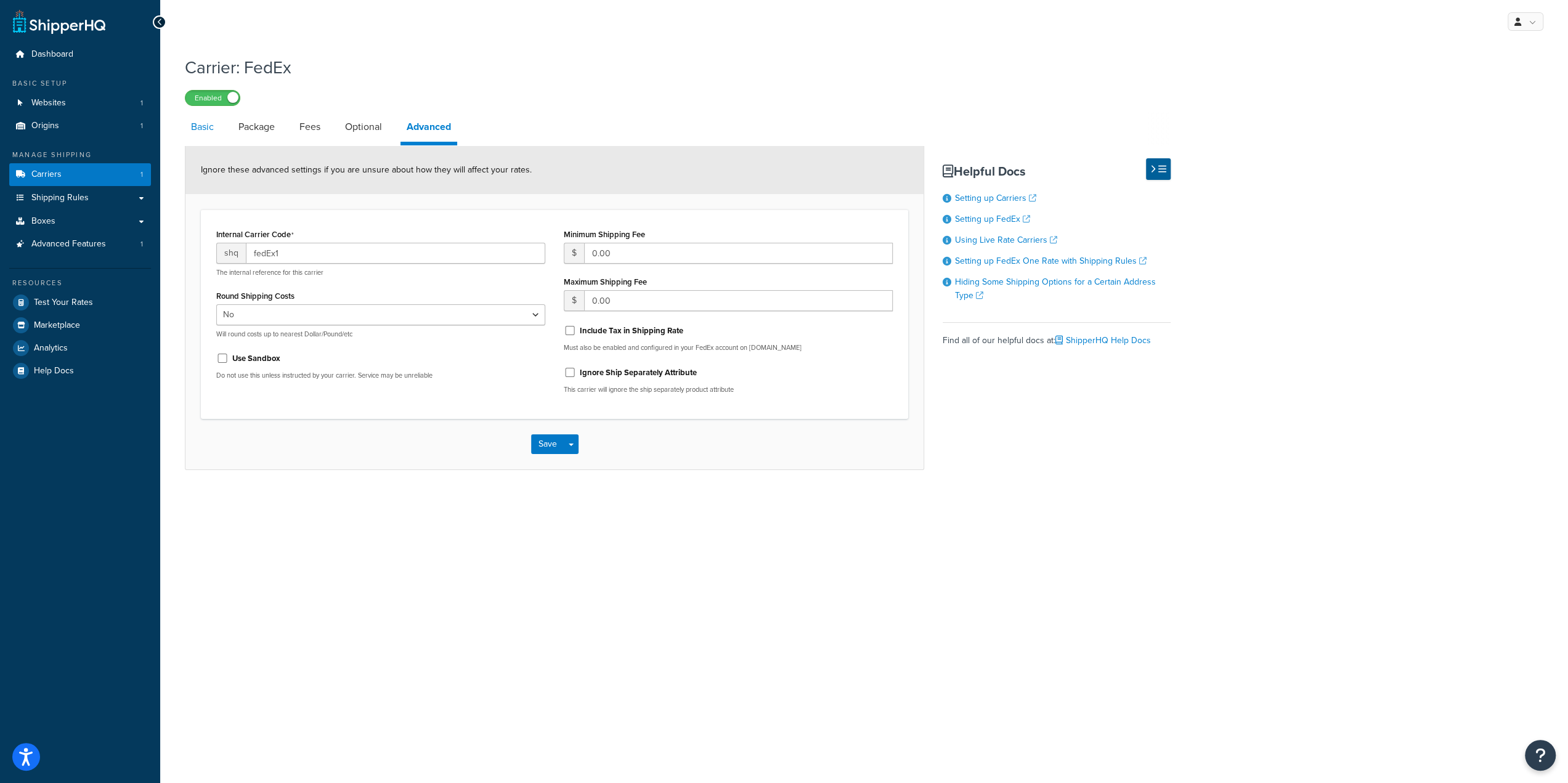
select select "fedEx"
select select "REGULAR_PICKUP"
select select "YOUR_PACKAGING"
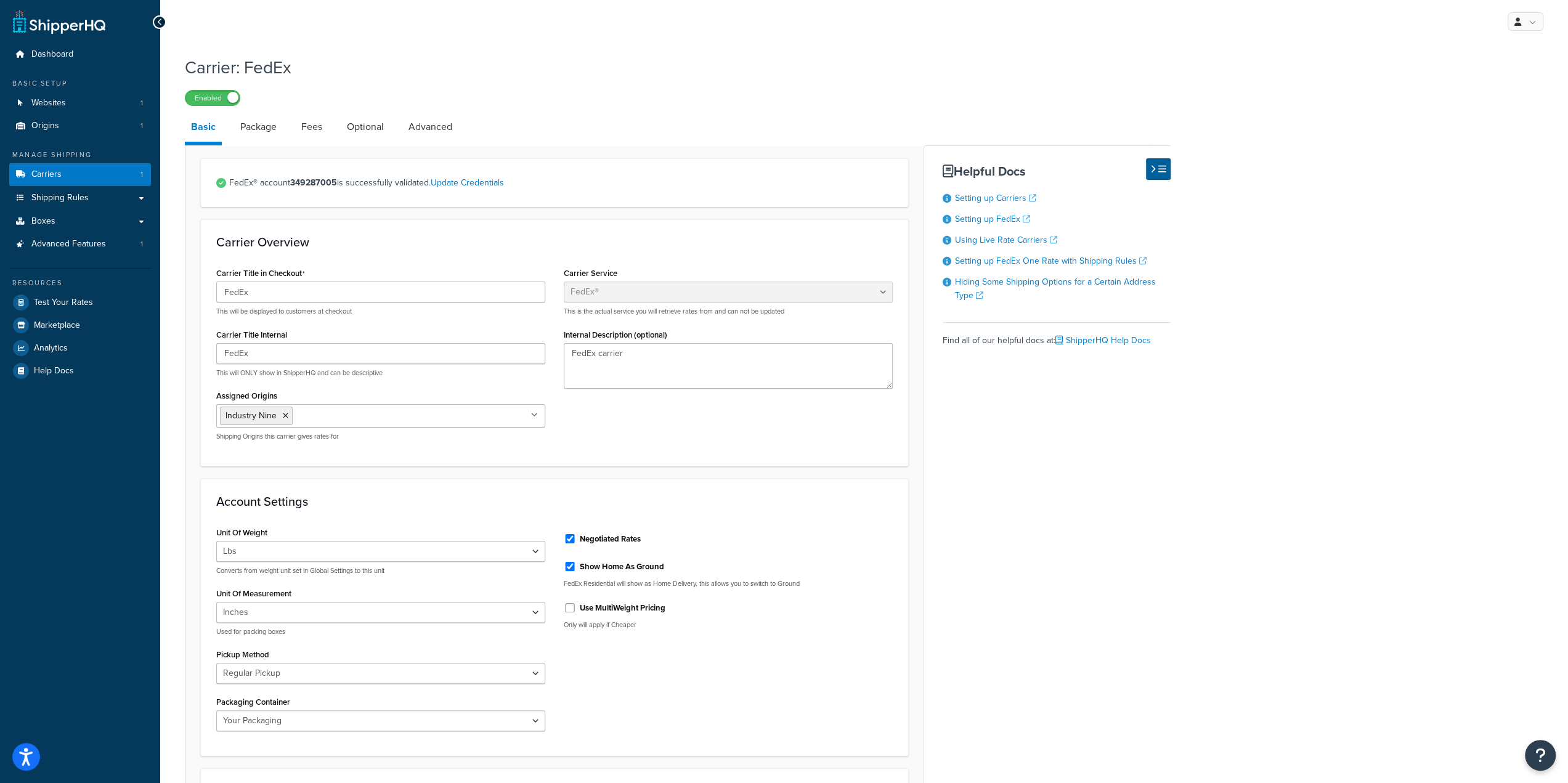
click at [434, 251] on div "Carrier Overview Carrier Title in Checkout FedEx This will be displayed to cust…" at bounding box center [555, 342] width 708 height 247
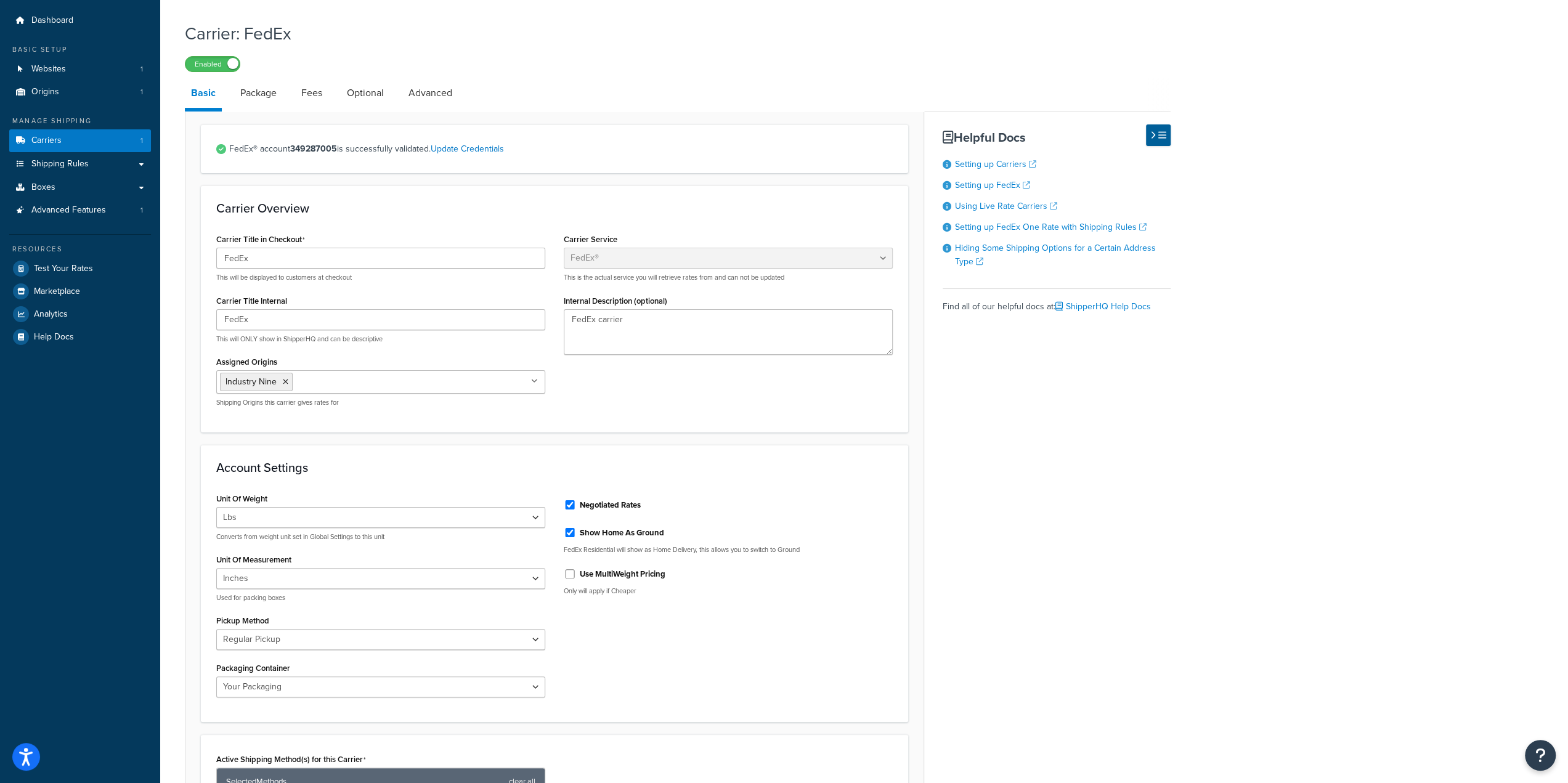
scroll to position [62, 0]
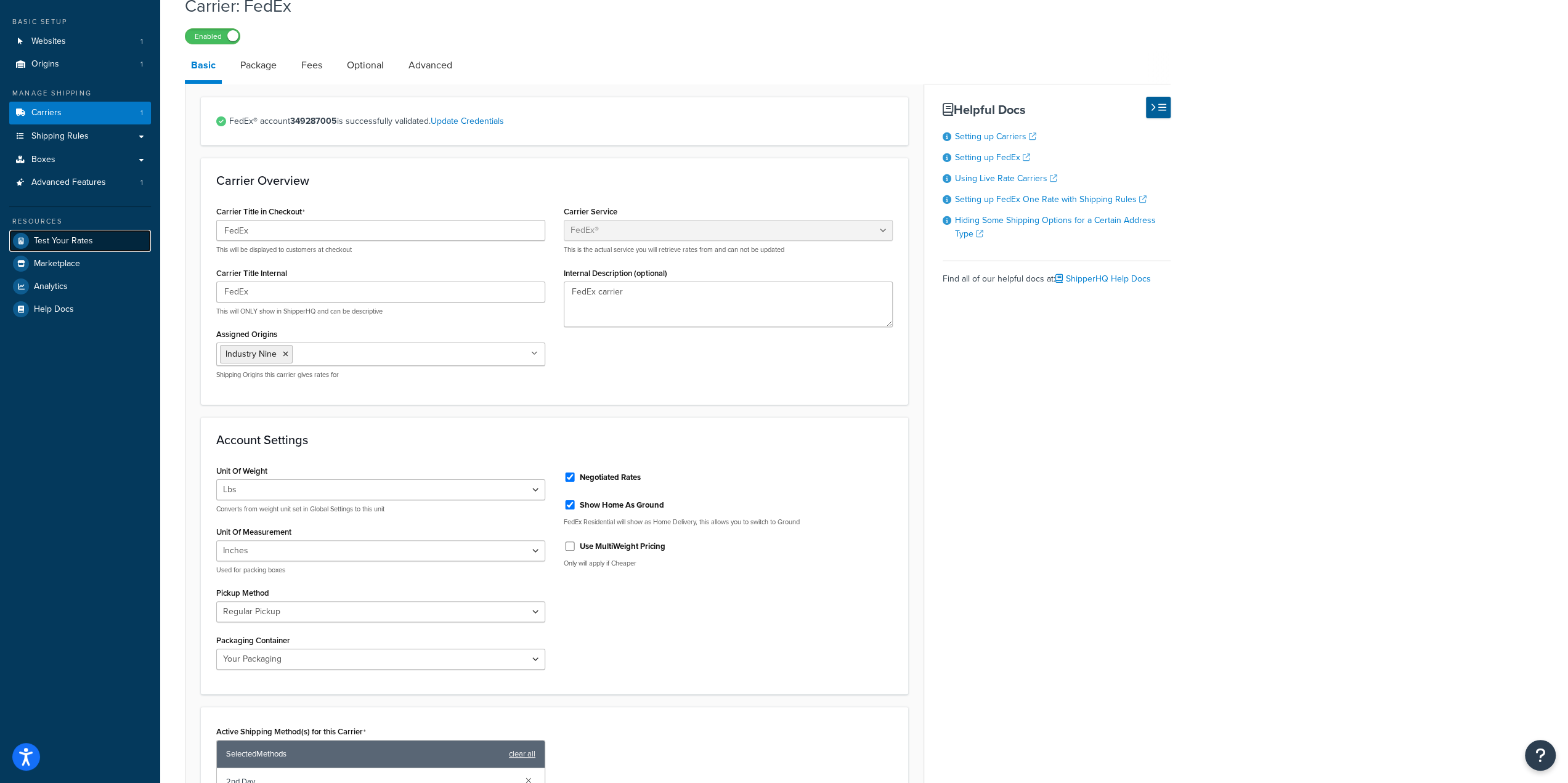
click at [53, 241] on span "Test Your Rates" at bounding box center [64, 241] width 59 height 11
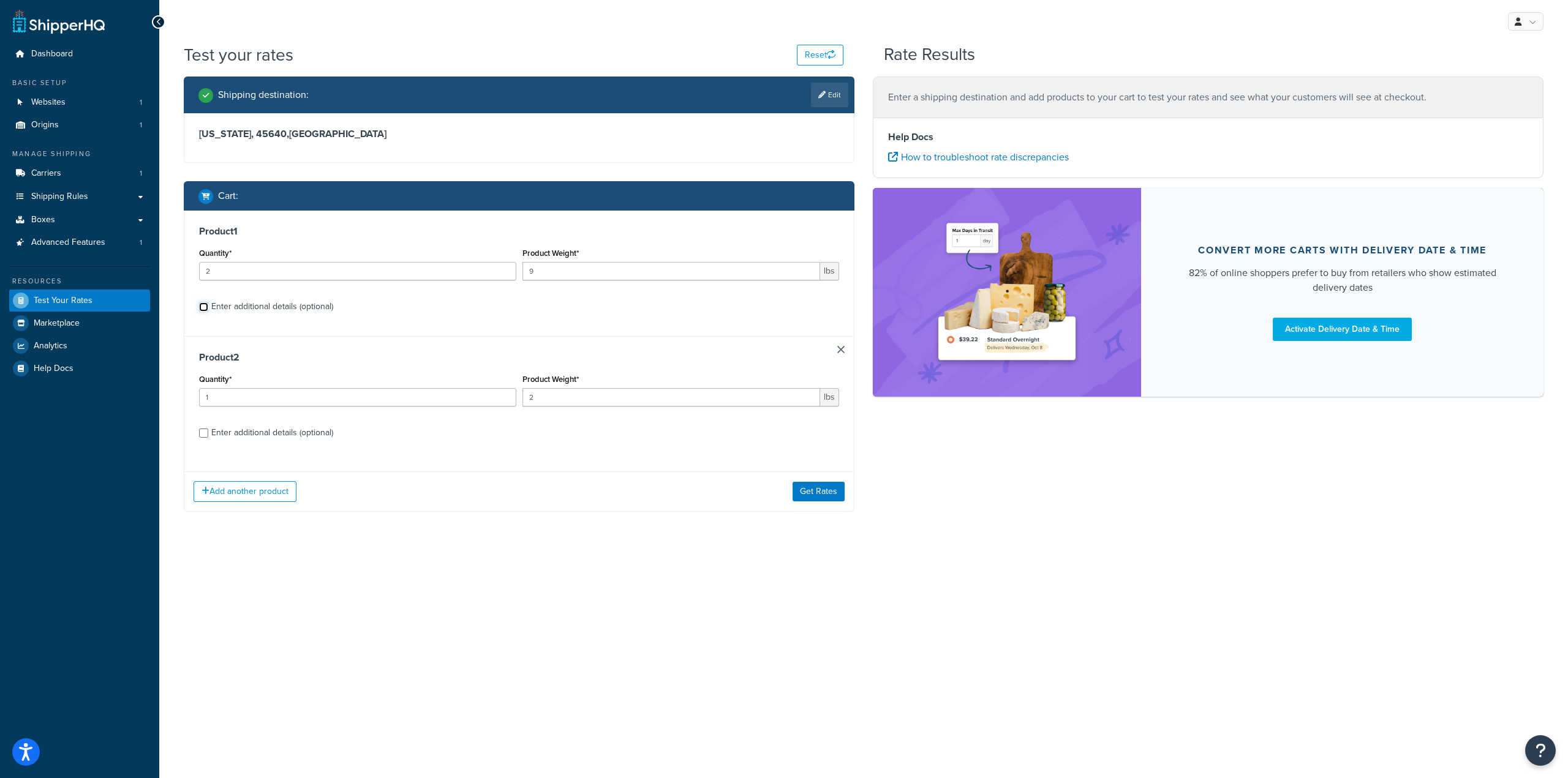
click at [206, 304] on input "Enter additional details (optional)" at bounding box center [203, 307] width 9 height 9
checkbox input "true"
select select "86968"
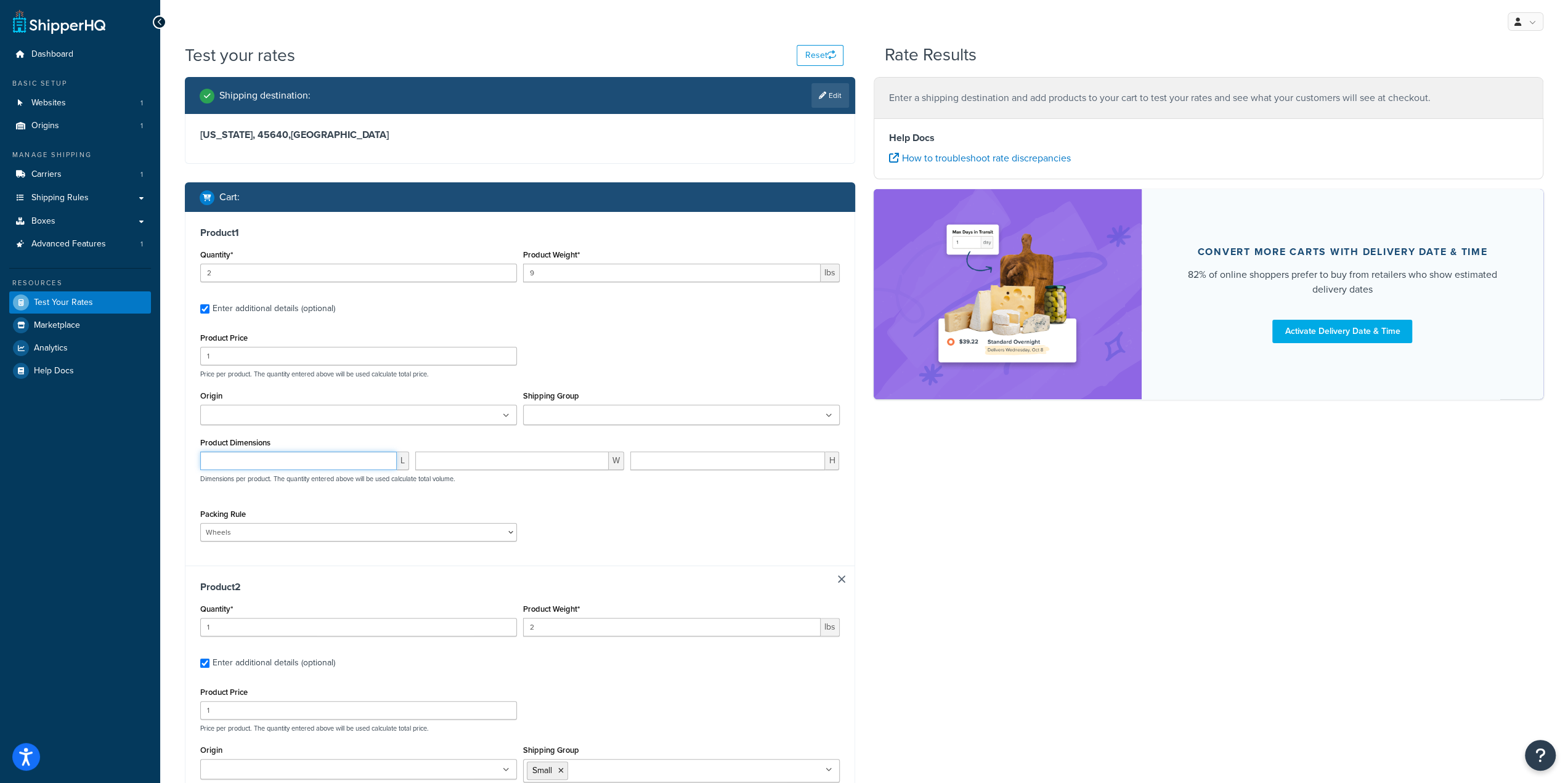
click at [288, 456] on input "number" at bounding box center [298, 460] width 196 height 18
type input "30"
type input "10"
type input "27"
click at [660, 527] on div "Packing Rule Wheels" at bounding box center [520, 528] width 646 height 45
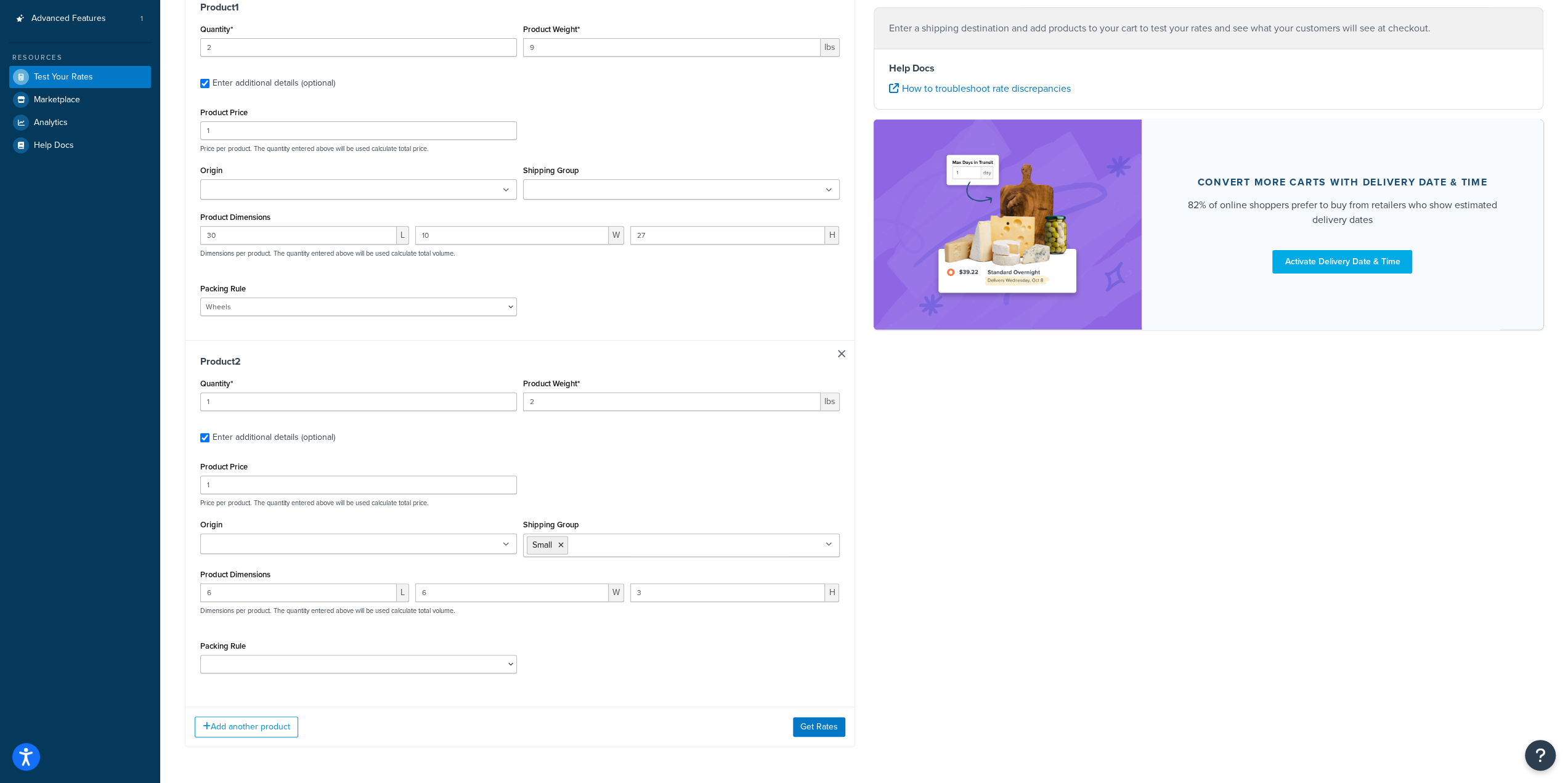
scroll to position [206, 0]
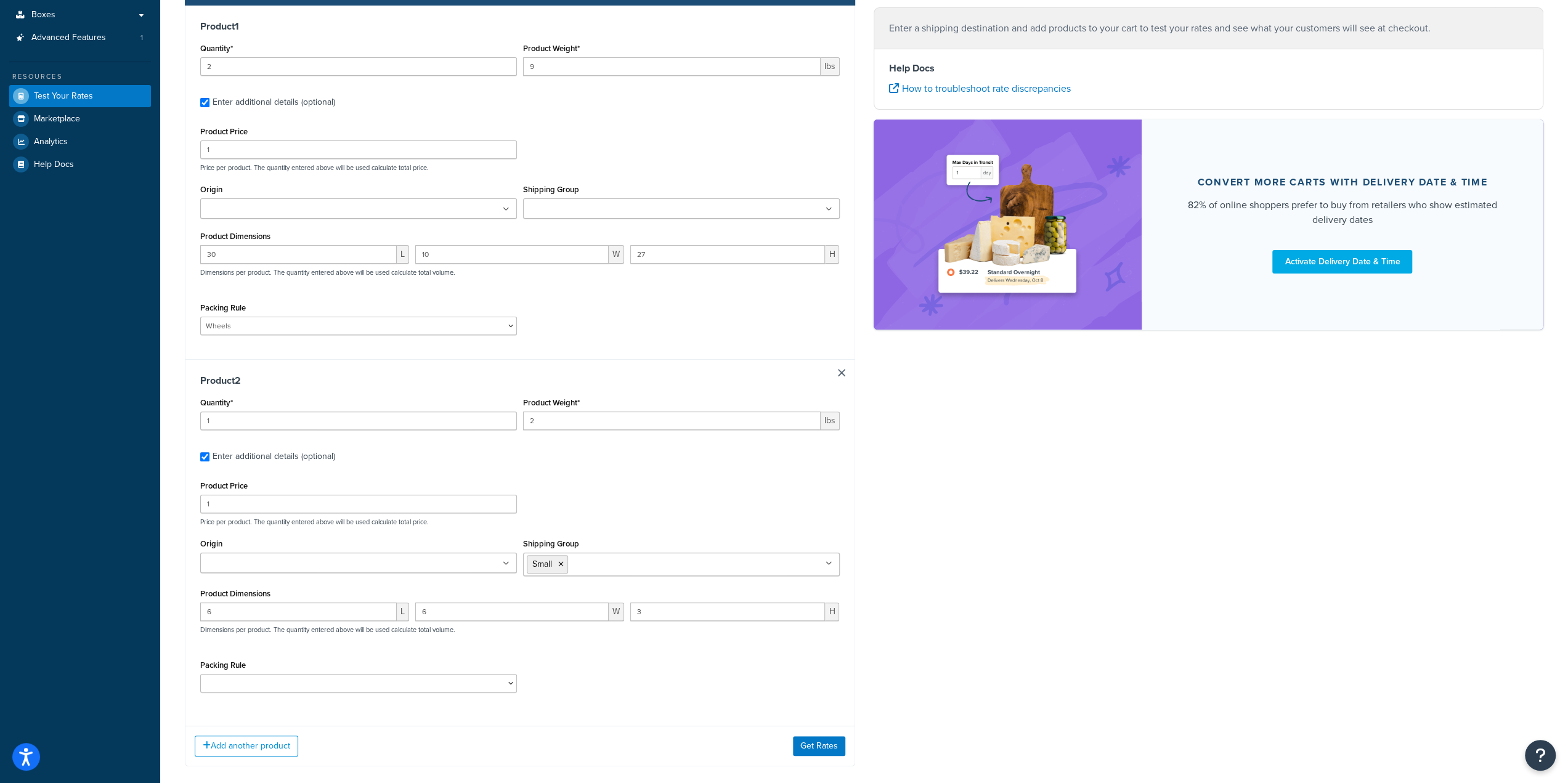
click at [841, 371] on link at bounding box center [842, 373] width 8 height 8
checkbox input "false"
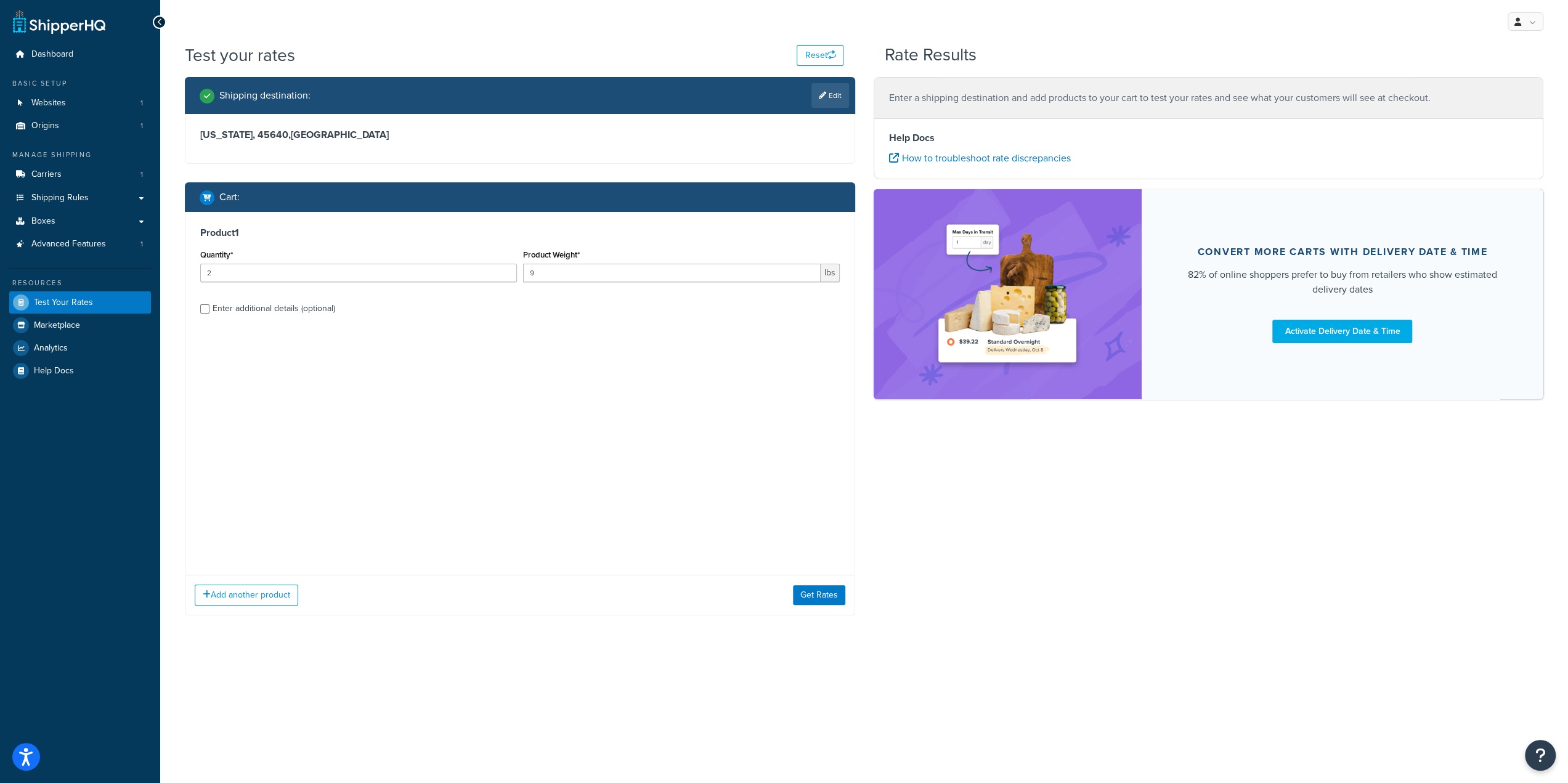
scroll to position [0, 0]
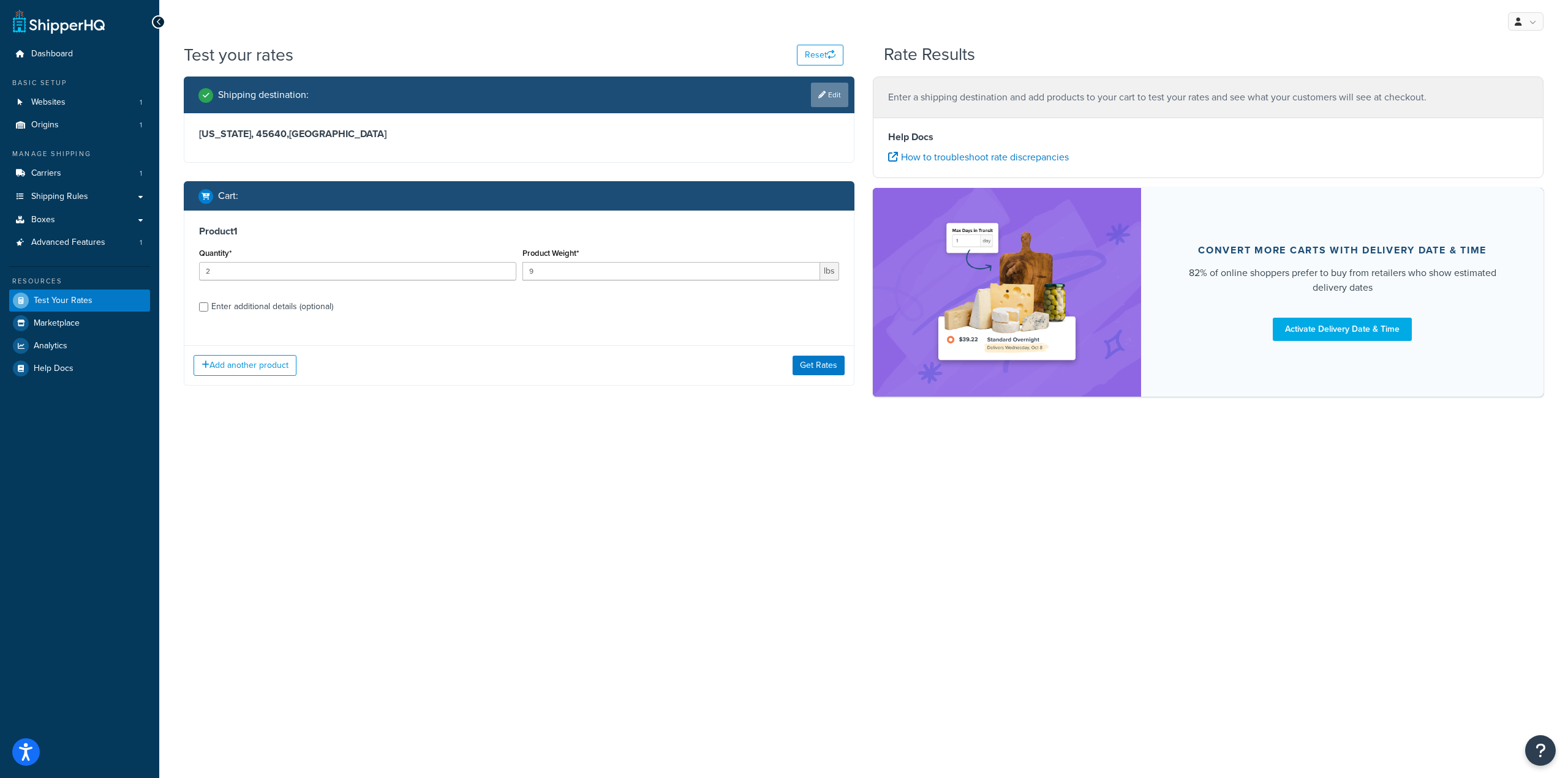
click at [838, 96] on link "Edit" at bounding box center [830, 94] width 38 height 24
select select "OH"
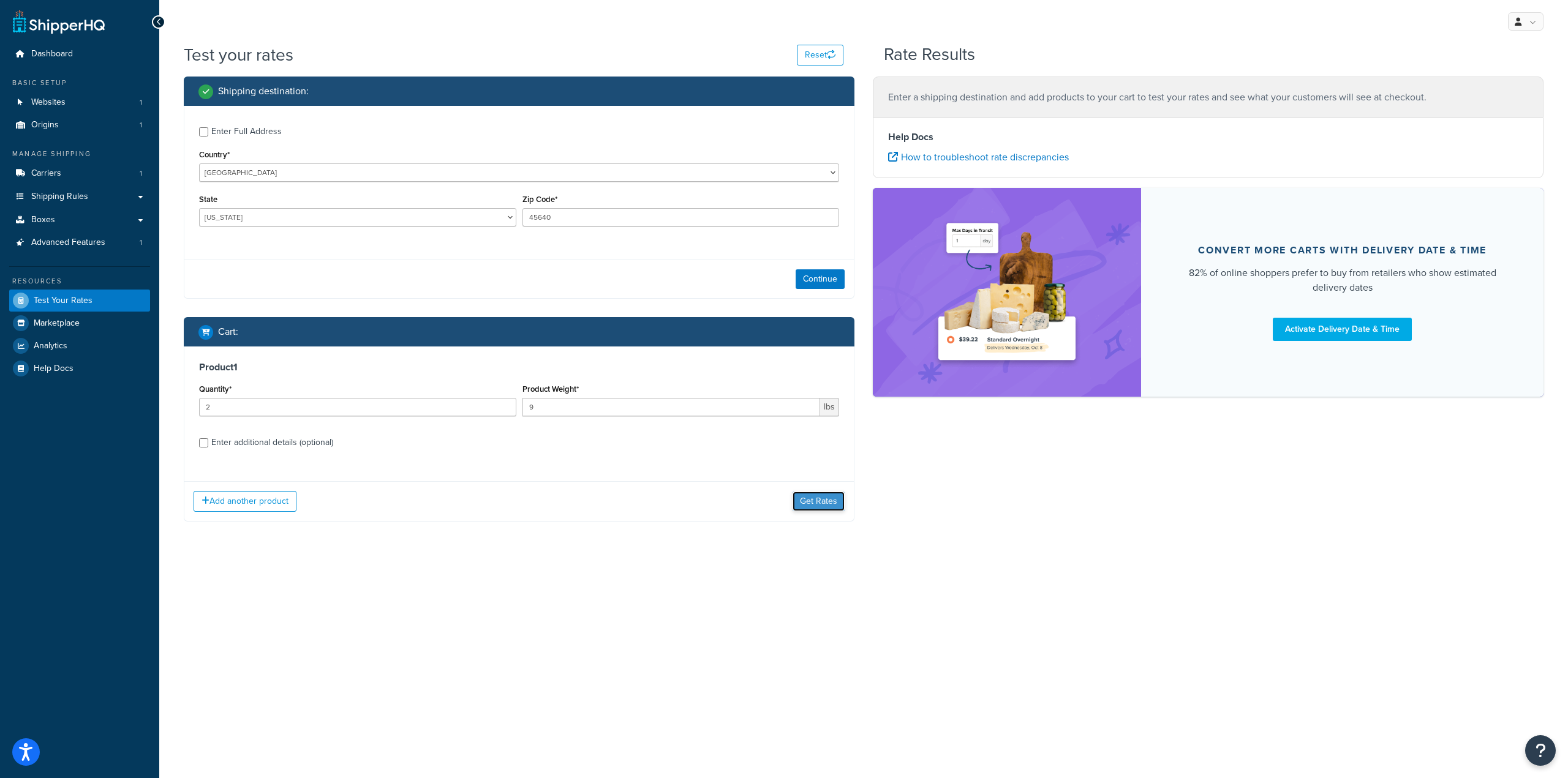
click at [832, 502] on button "Get Rates" at bounding box center [818, 501] width 52 height 19
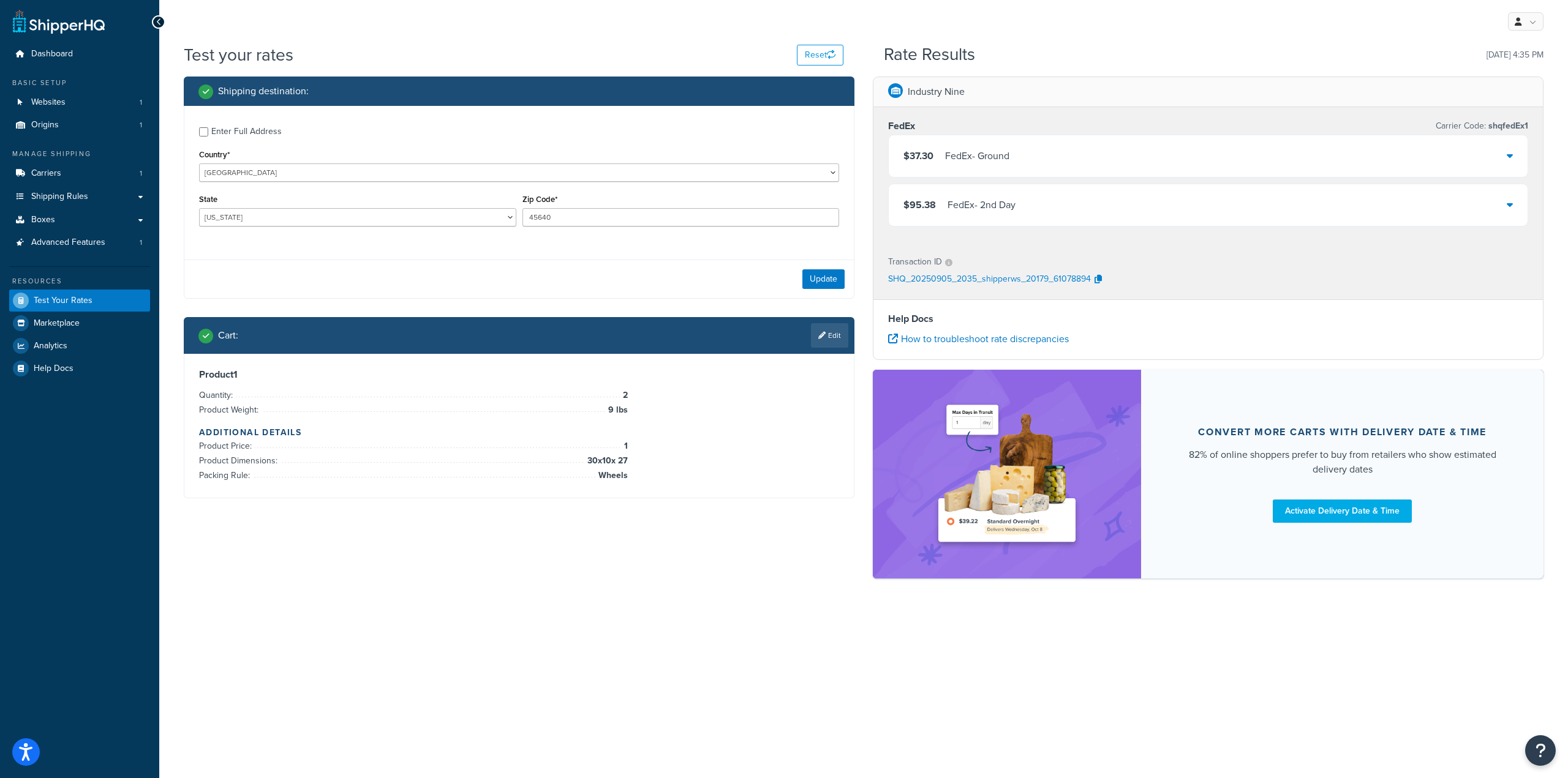
click at [1510, 159] on icon at bounding box center [1510, 156] width 6 height 10
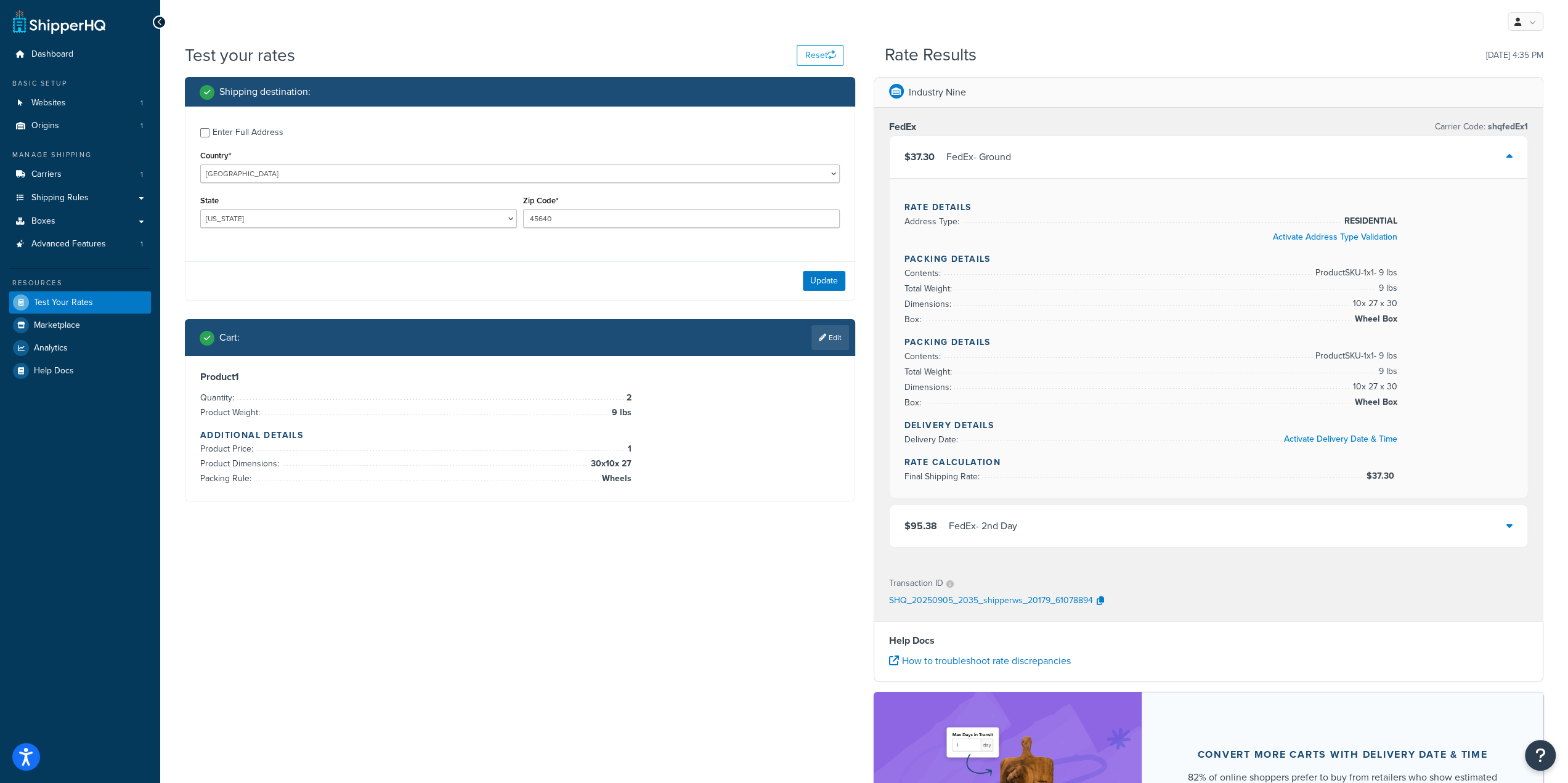
click at [1512, 527] on icon at bounding box center [1509, 526] width 6 height 10
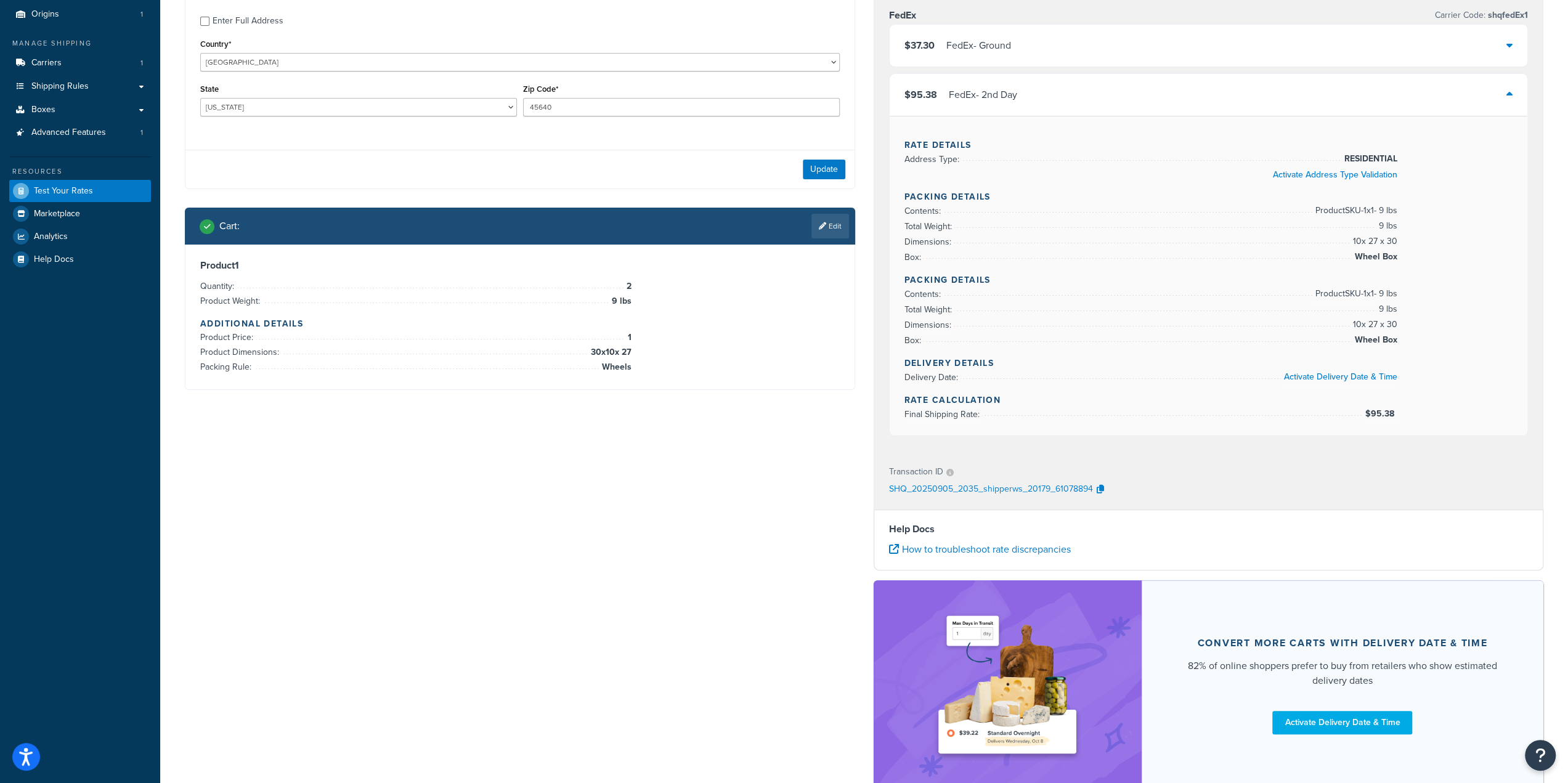
scroll to position [185, 0]
